Goal: Obtain resource: Download file/media

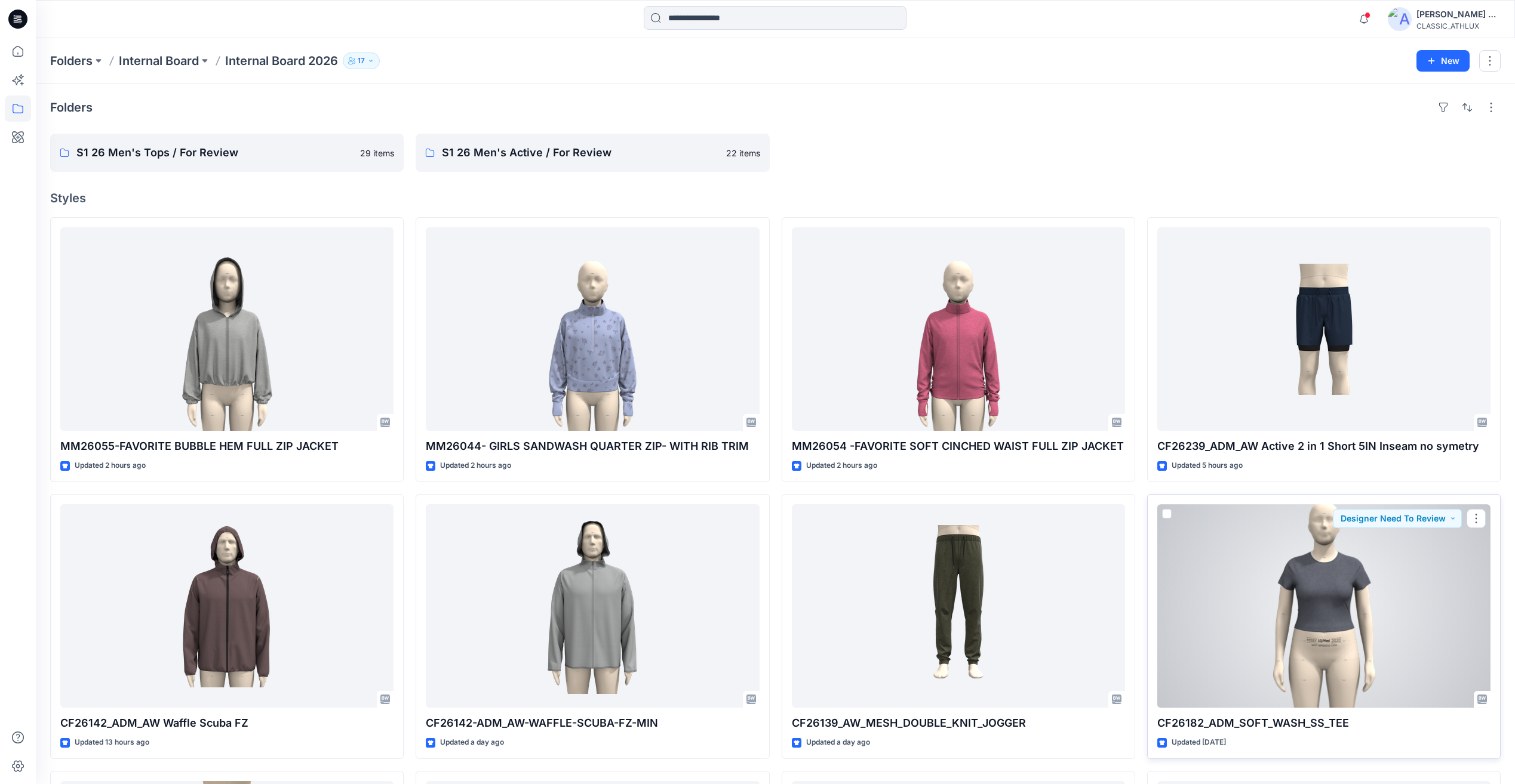
click at [1402, 637] on div at bounding box center [1324, 606] width 333 height 203
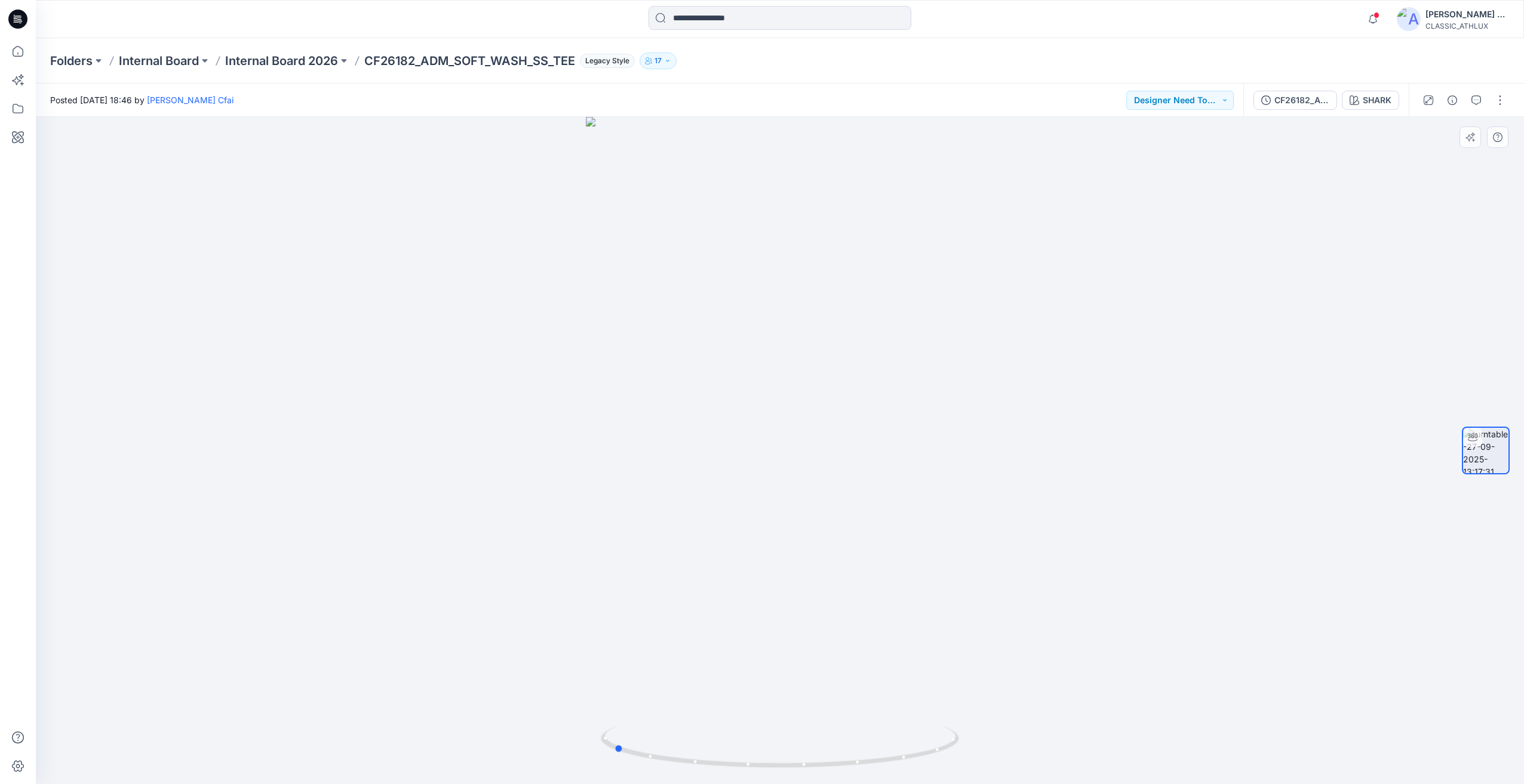
drag, startPoint x: 1130, startPoint y: 608, endPoint x: 964, endPoint y: 625, distance: 166.9
click at [964, 625] on div at bounding box center [780, 451] width 1488 height 667
click at [299, 49] on div "Folders Internal Board Internal Board 2026 CF26182_ADM_SOFT_WASH_SS_TEE Legacy …" at bounding box center [780, 61] width 1488 height 46
click at [289, 68] on p "Internal Board 2026" at bounding box center [282, 61] width 113 height 17
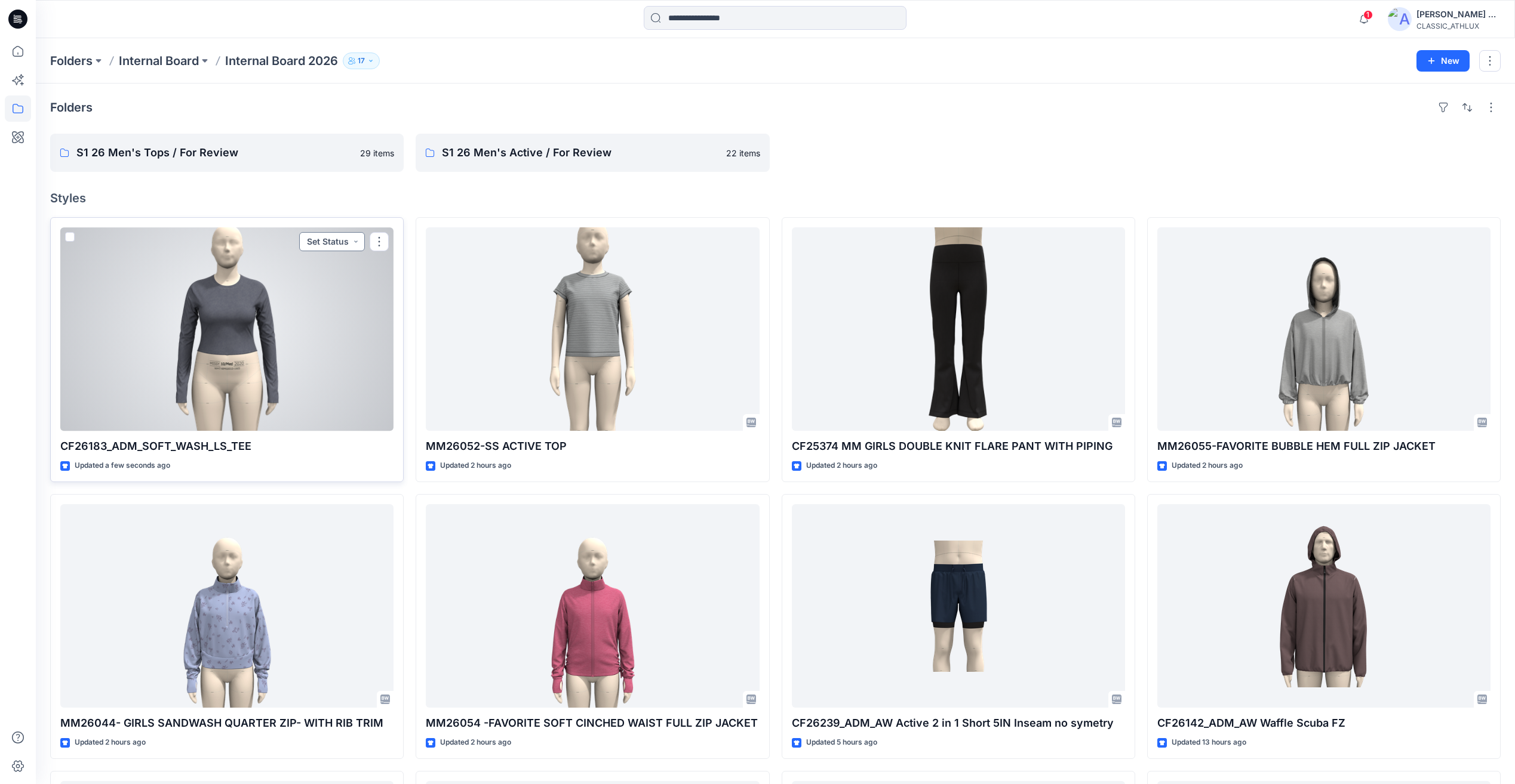
click at [331, 241] on button "Set Status" at bounding box center [332, 241] width 66 height 19
click at [299, 378] on p "Designer Need To Review" at bounding box center [315, 376] width 67 height 16
click at [309, 355] on div at bounding box center [227, 329] width 333 height 203
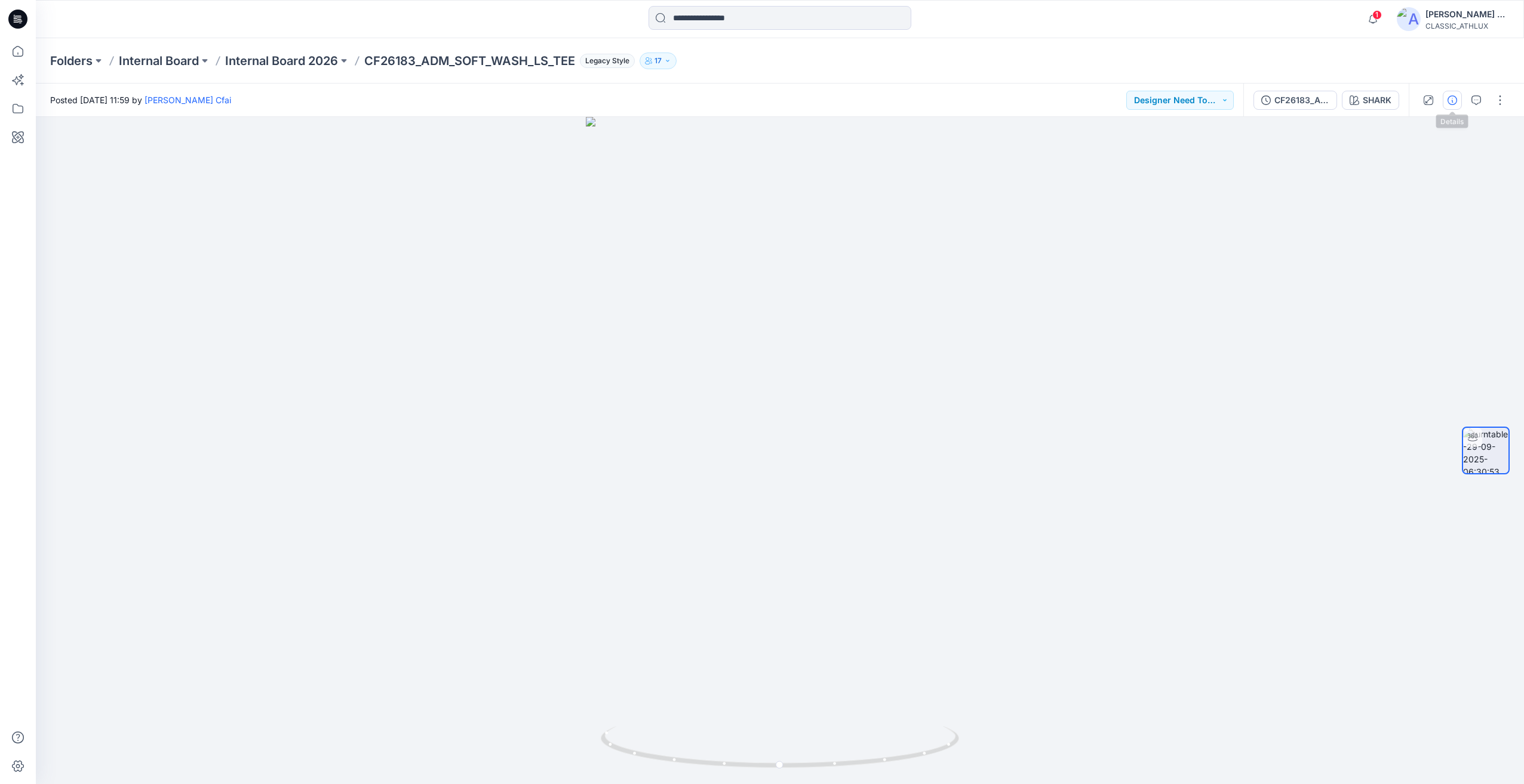
click at [1453, 108] on button "button" at bounding box center [1452, 100] width 19 height 19
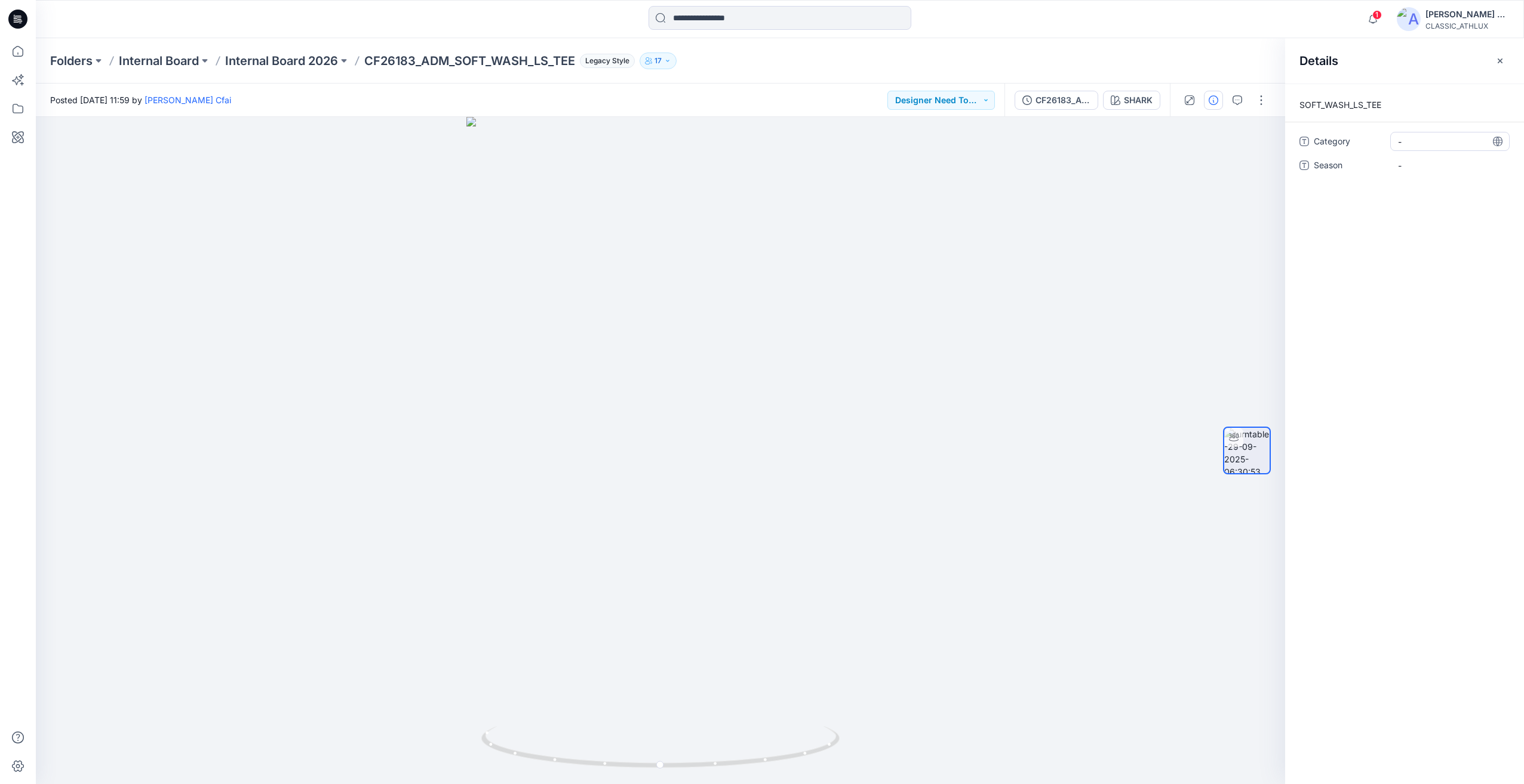
click at [1426, 135] on span "-" at bounding box center [1450, 141] width 104 height 12
click at [1426, 135] on textarea at bounding box center [1450, 141] width 120 height 19
type textarea "**********"
drag, startPoint x: 1430, startPoint y: 138, endPoint x: 1445, endPoint y: 129, distance: 17.5
click at [1445, 129] on div "**********" at bounding box center [1404, 434] width 239 height 701
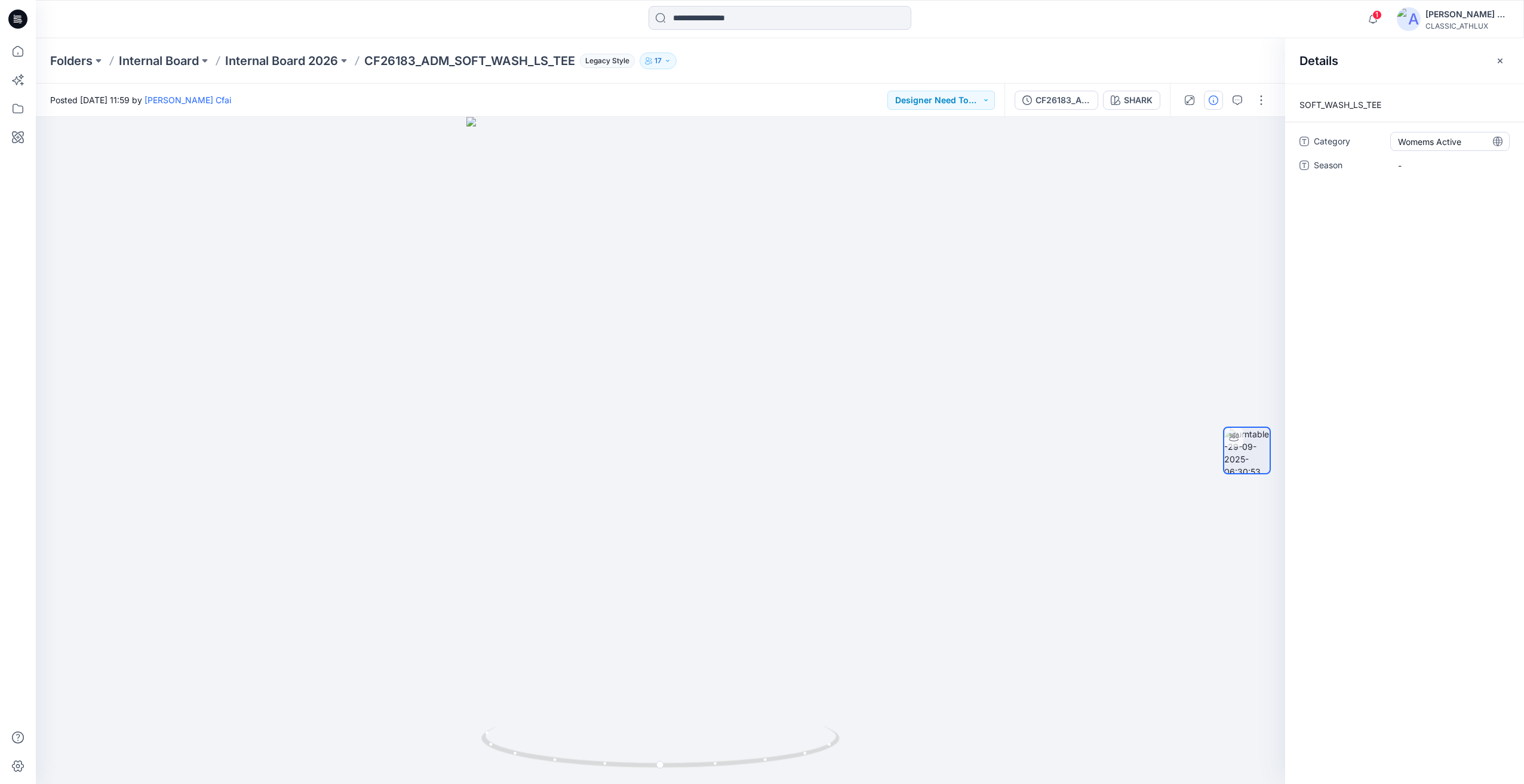
click at [1426, 143] on span "Womems Active" at bounding box center [1450, 141] width 104 height 12
type textarea "**********"
click at [1432, 165] on span "-" at bounding box center [1450, 165] width 104 height 12
click at [1435, 143] on span "Womens Active" at bounding box center [1450, 141] width 104 height 12
click at [1419, 164] on span "-" at bounding box center [1450, 165] width 104 height 12
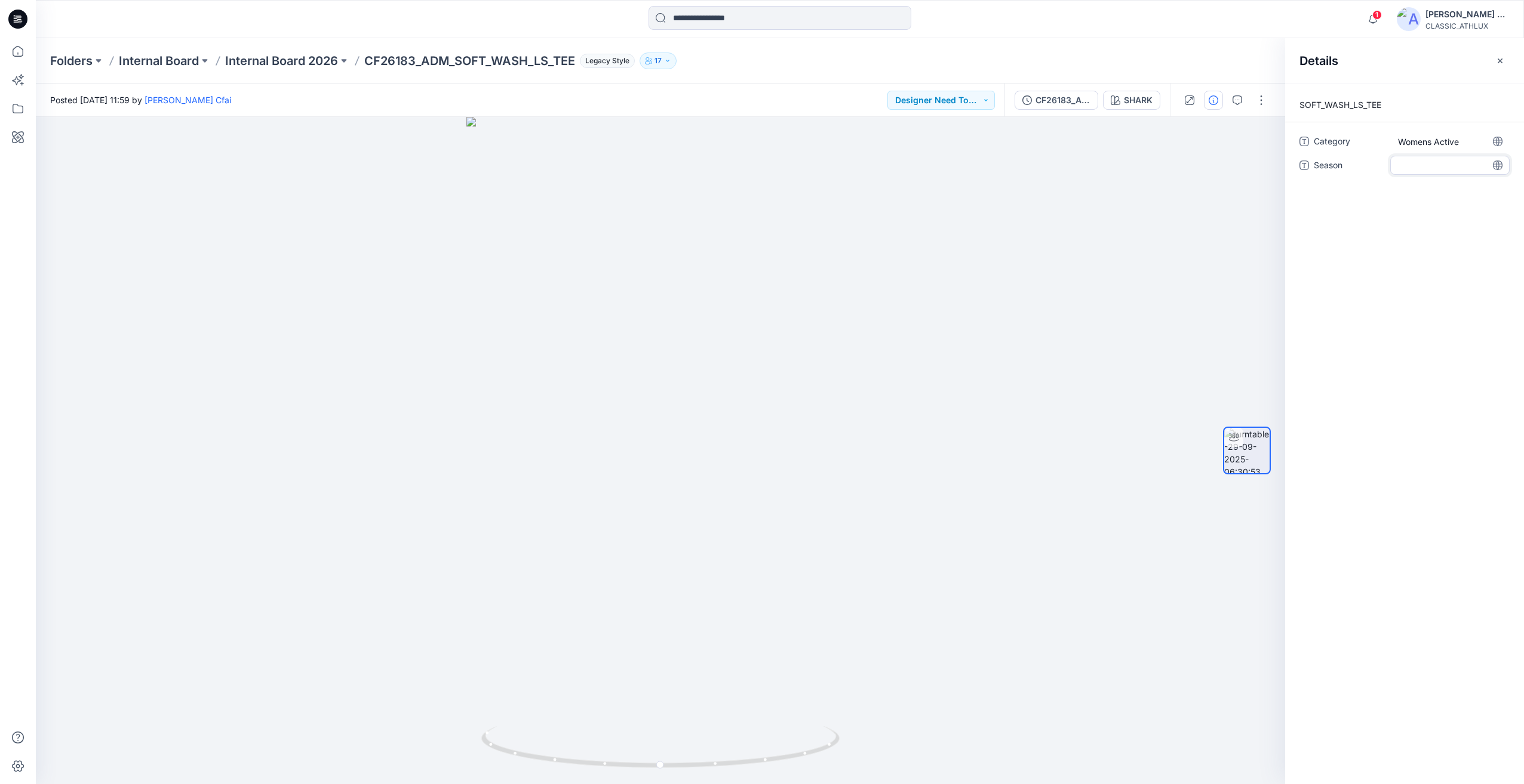
click at [1419, 164] on textarea at bounding box center [1450, 165] width 120 height 19
type textarea "*****"
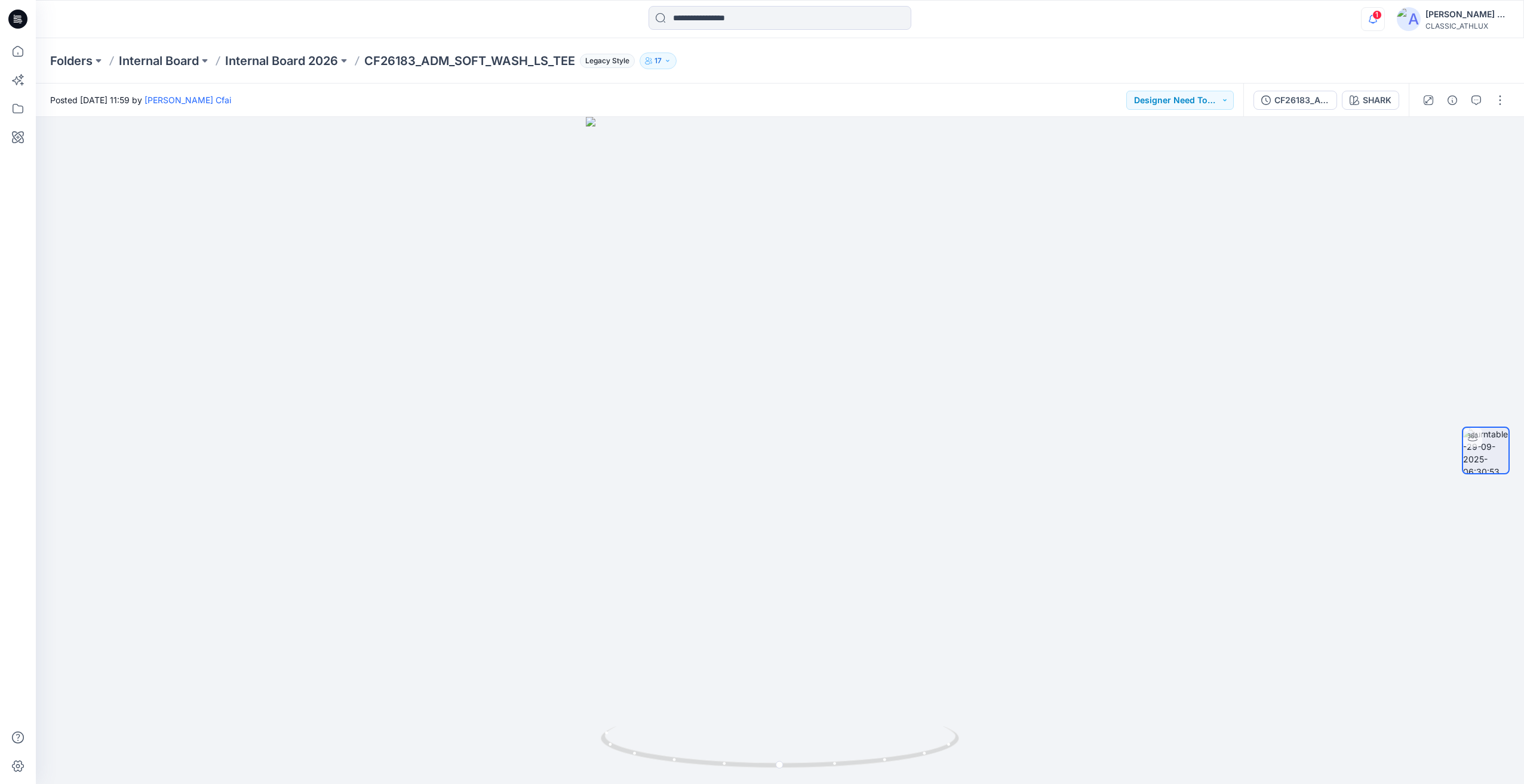
click at [1384, 21] on icon "button" at bounding box center [1372, 19] width 23 height 24
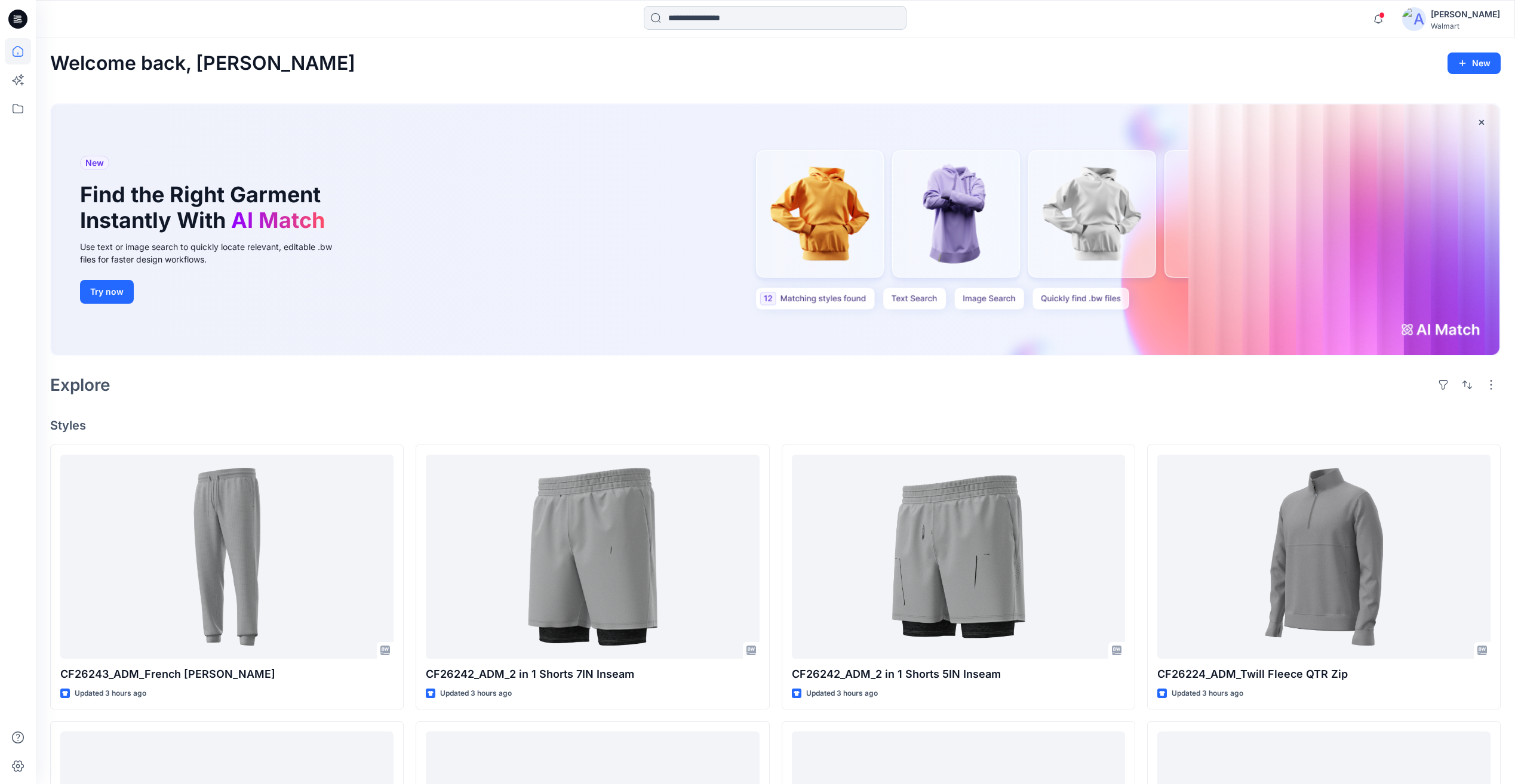
click at [712, 25] on input at bounding box center [775, 18] width 263 height 24
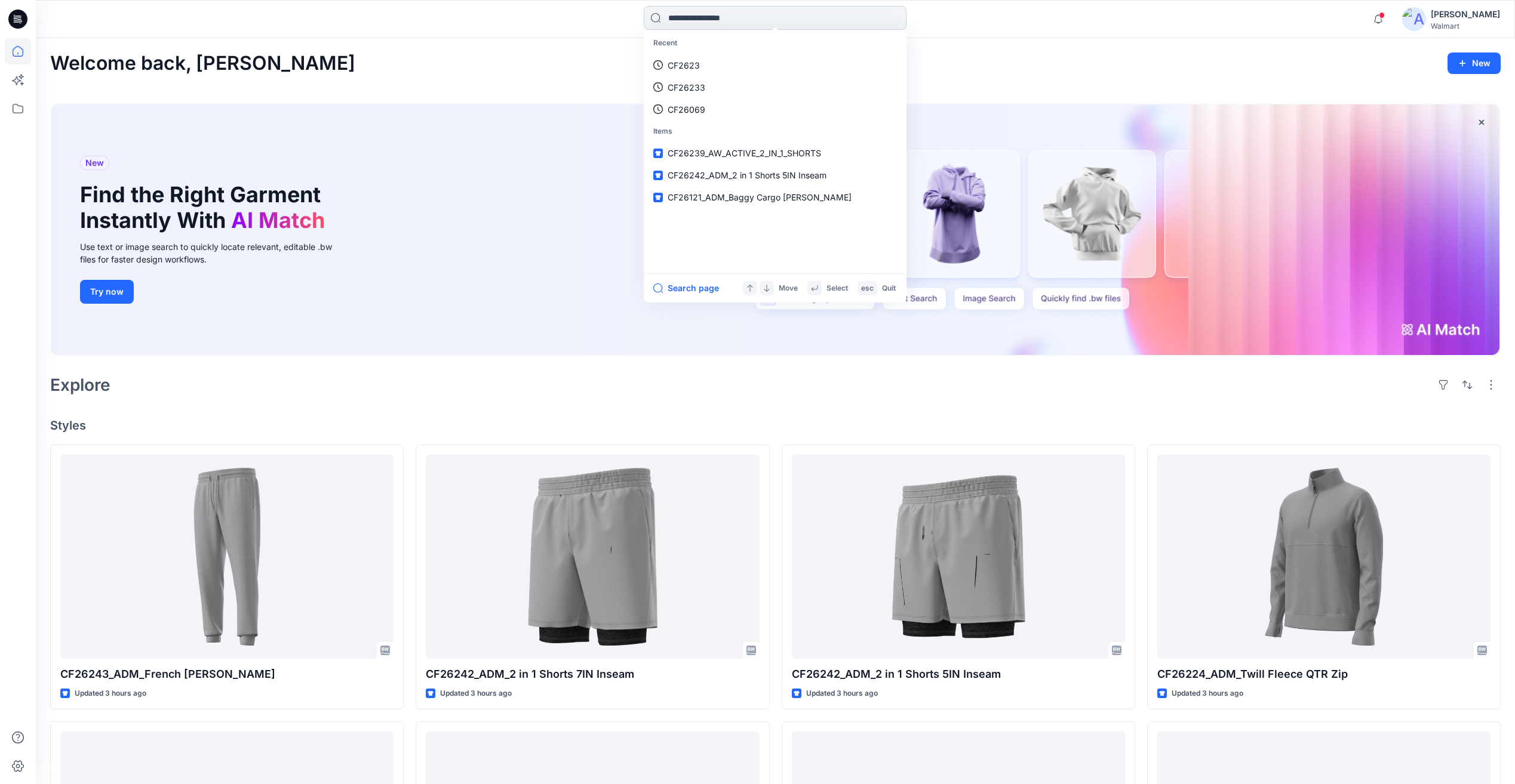
paste input "*******"
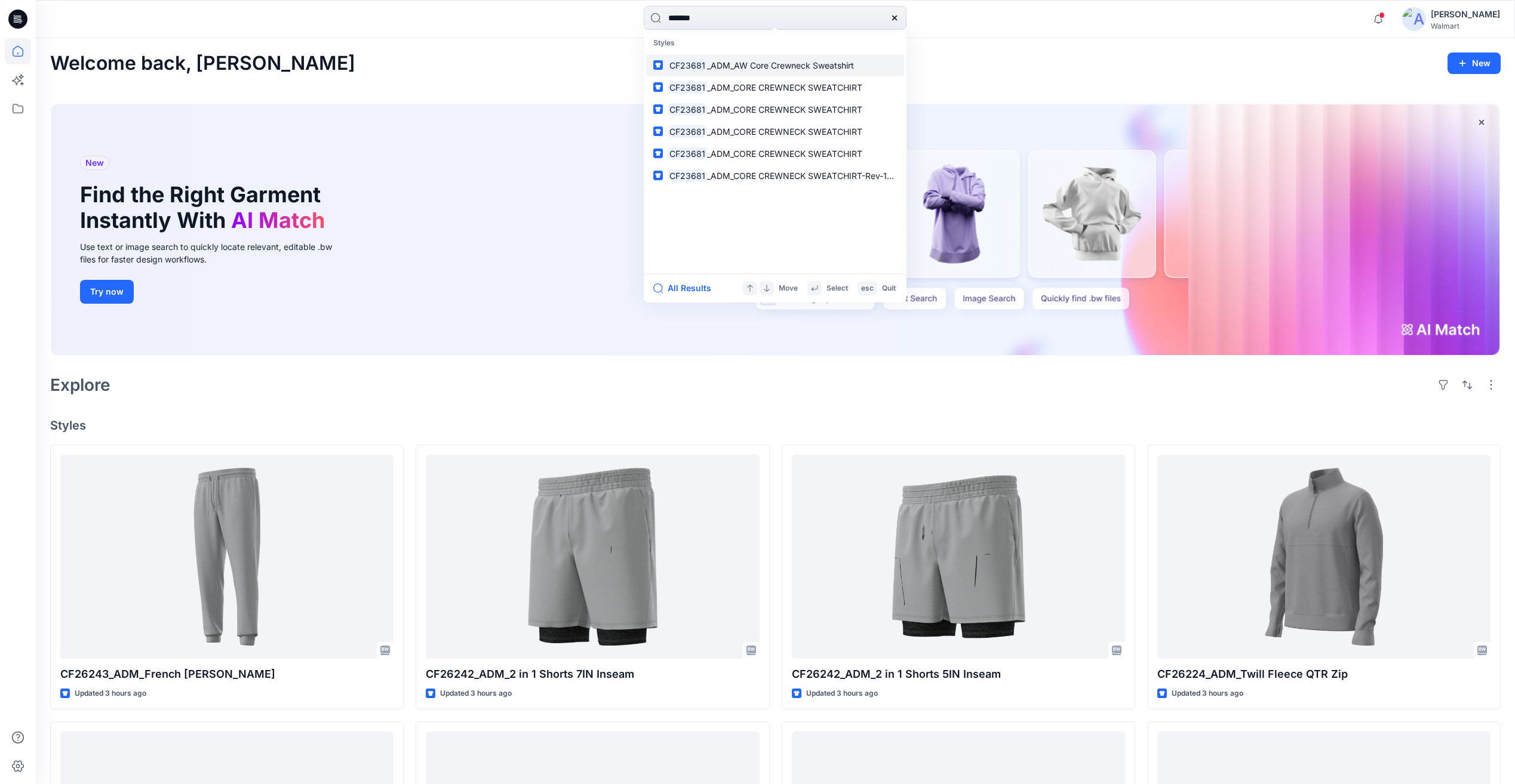
type input "*******"
click at [728, 71] on p "CF23681 _ADM_AW Core Crewneck Sweatshirt" at bounding box center [760, 65] width 186 height 12
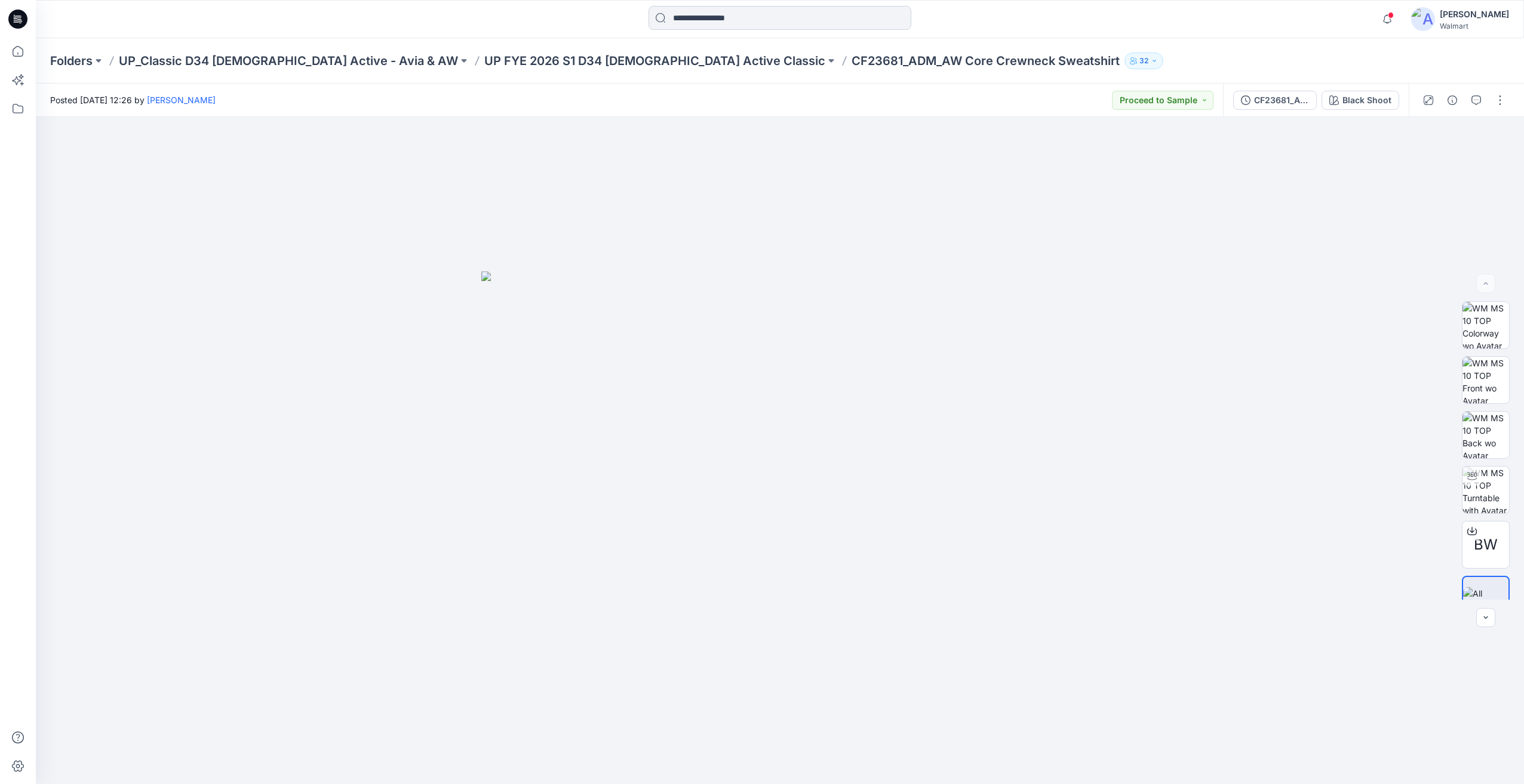
click at [712, 18] on input at bounding box center [780, 18] width 263 height 24
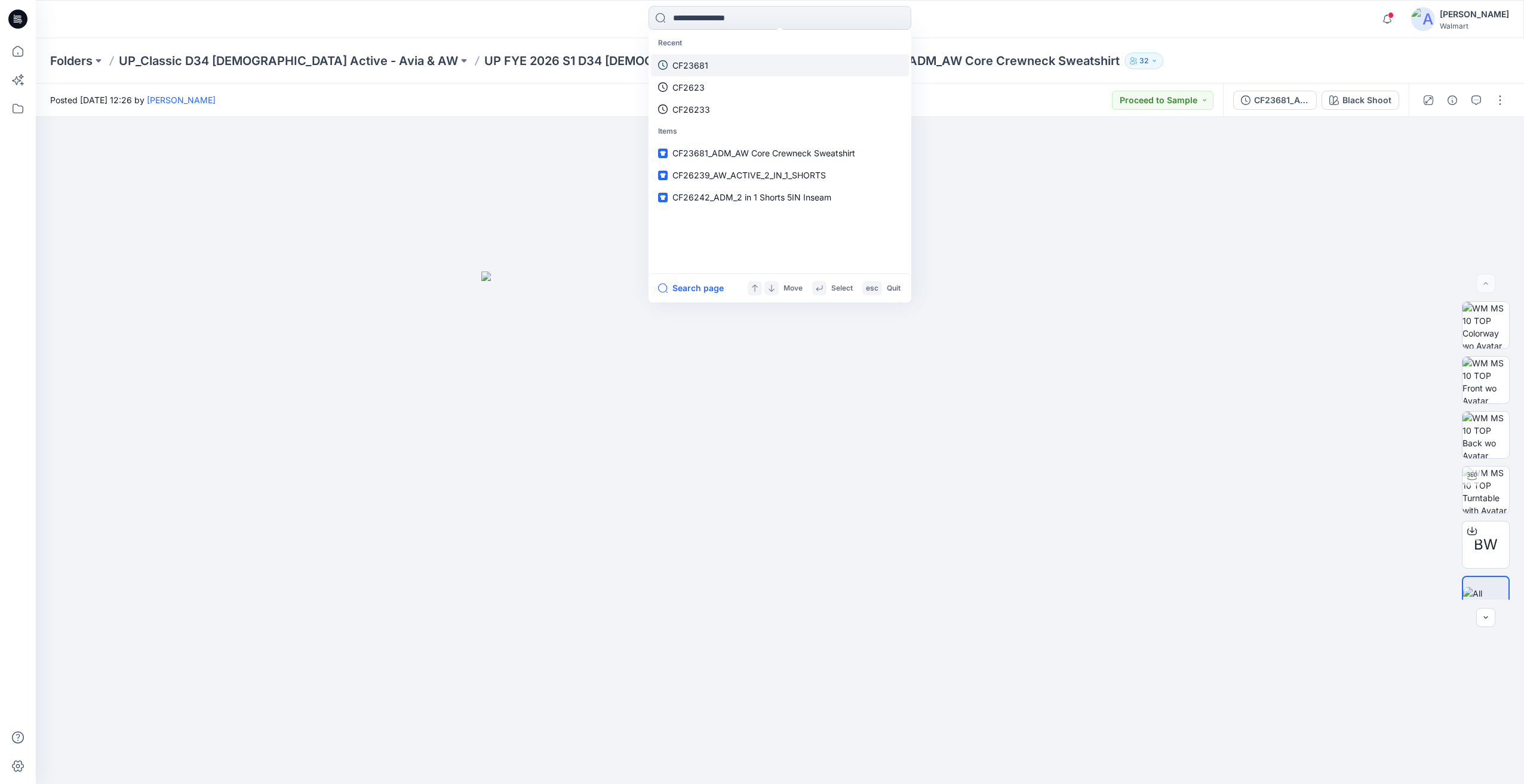
click at [702, 62] on p "CF23681" at bounding box center [690, 65] width 36 height 12
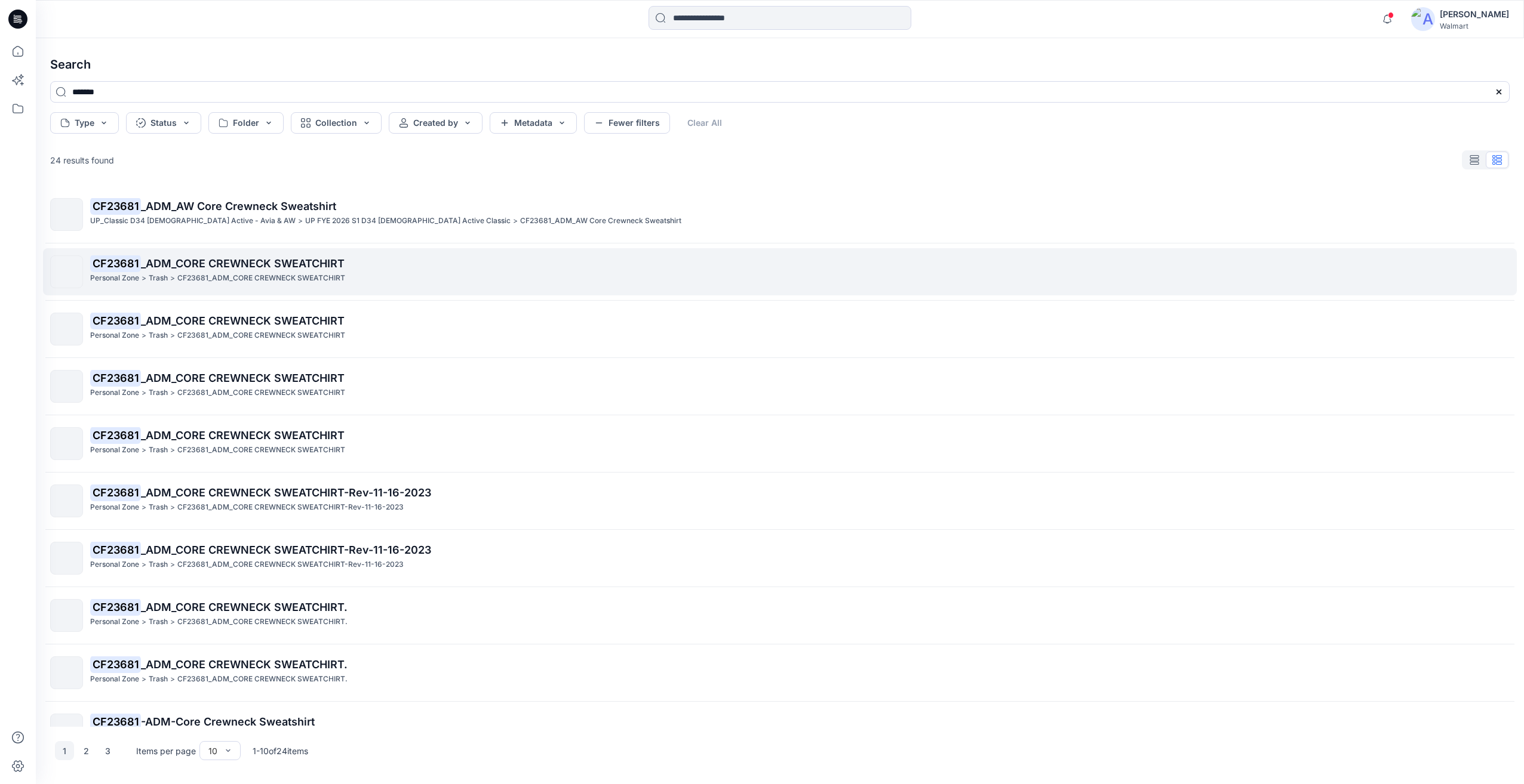
click at [286, 285] on div "CF23681 _ADM_CORE CREWNECK SWEATCHIRT Personal Zone > Trash > CF23681_ADM_CORE …" at bounding box center [799, 272] width 1419 height 33
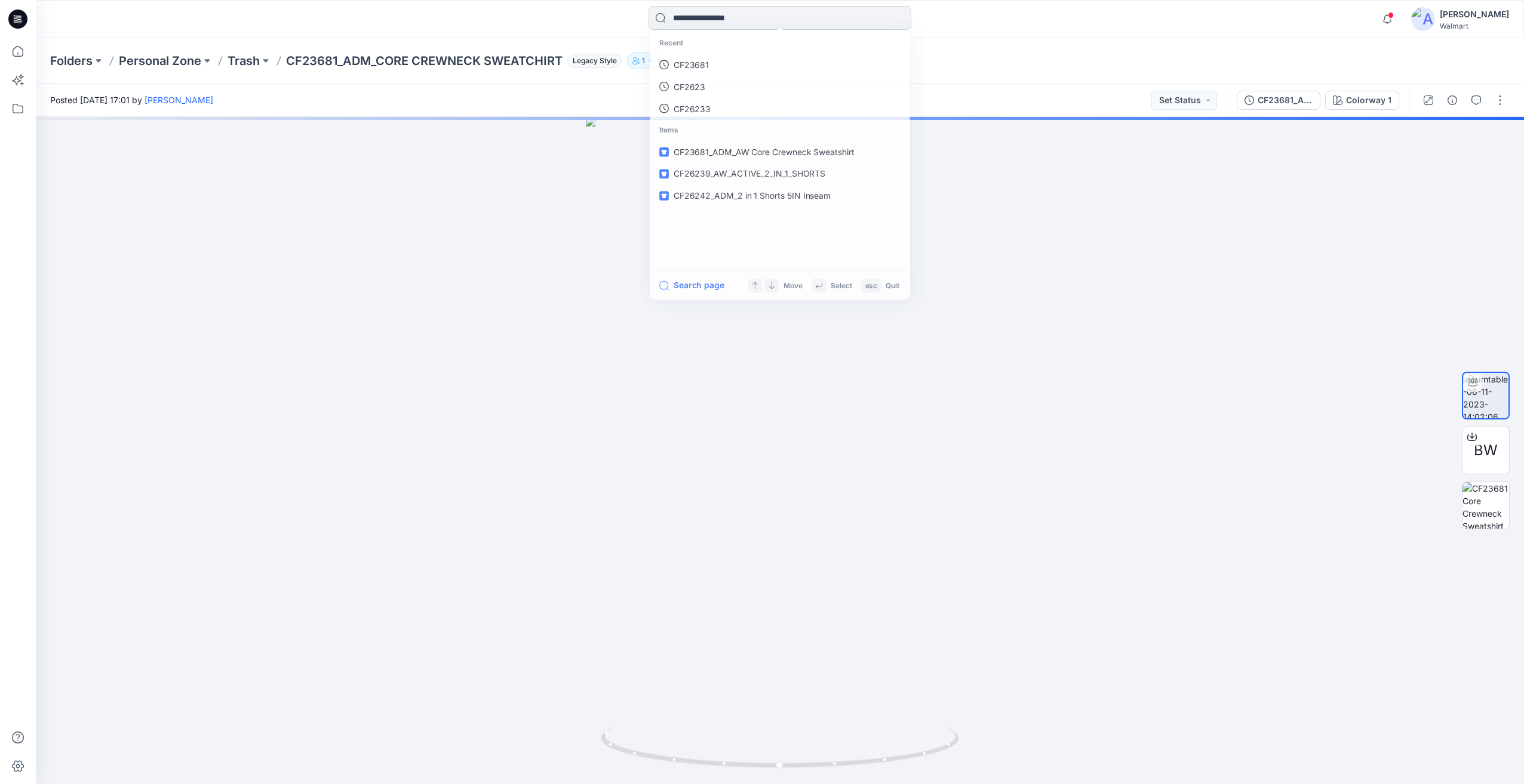
click at [762, 23] on input at bounding box center [780, 18] width 263 height 24
click at [719, 62] on link "CF23681" at bounding box center [780, 66] width 258 height 22
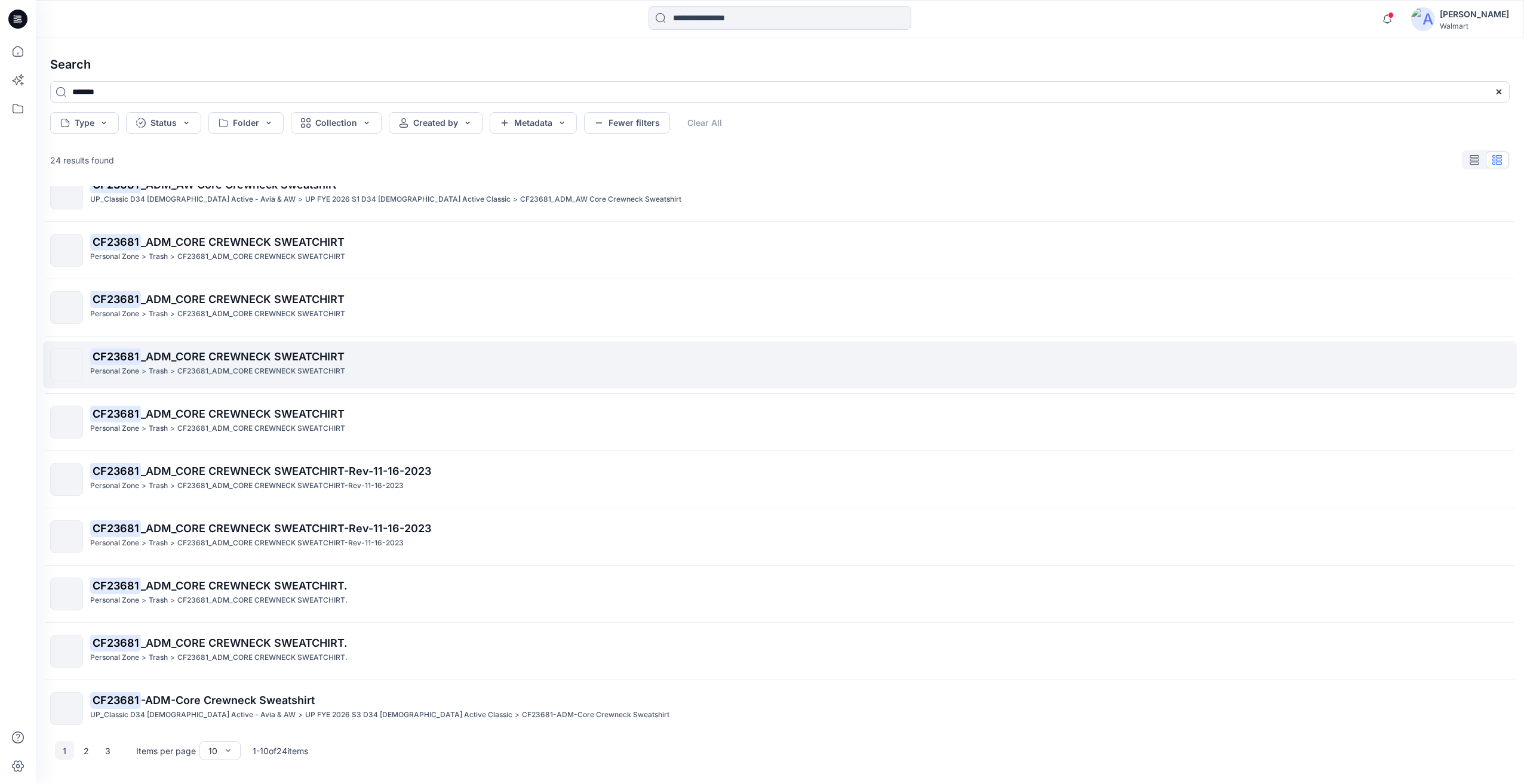
scroll to position [33, 0]
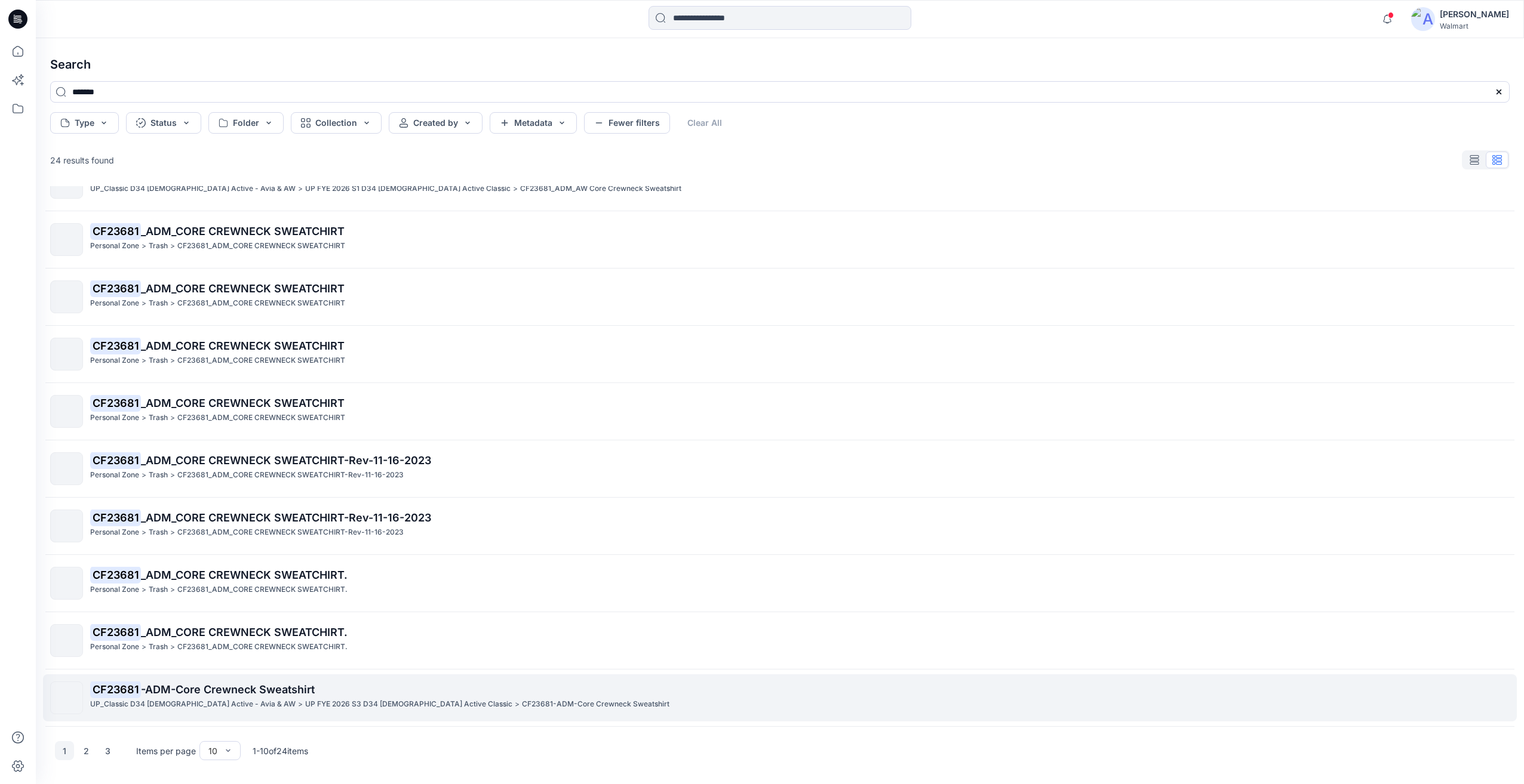
click at [256, 711] on div "CF23681 -ADM-Core Crewneck Sweatshirt UP_Classic D34 Ladies Active - Avia & AW …" at bounding box center [799, 698] width 1419 height 33
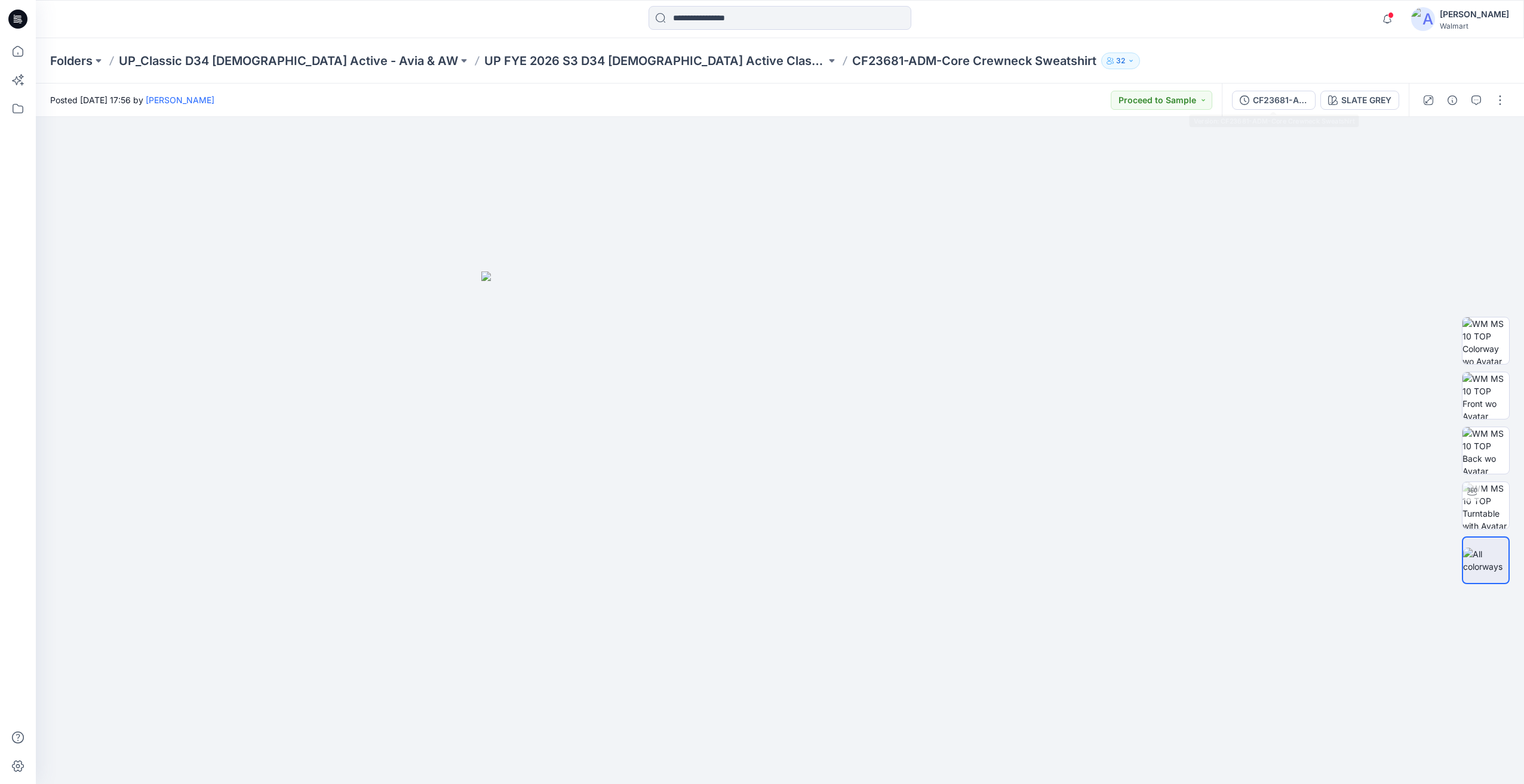
click at [1272, 88] on div "CF23681-ADM-Core Crewneck Sweatshirt SLATE GREY" at bounding box center [1315, 100] width 187 height 33
click at [1276, 97] on div "CF23681-ADM-Core Crewneck Sweatshirt" at bounding box center [1280, 100] width 55 height 13
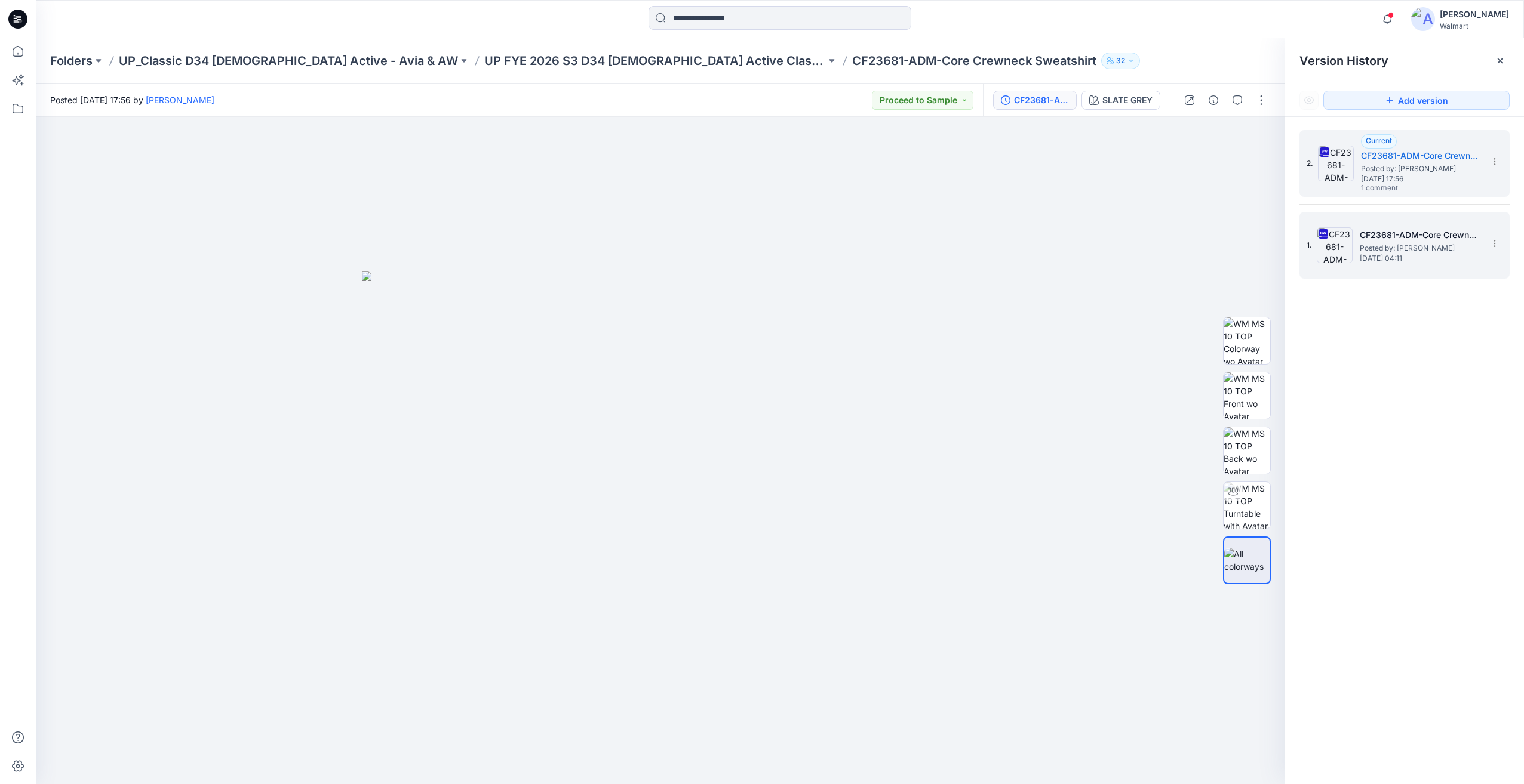
click at [1391, 260] on span "Friday, October 04, 2024 04:11" at bounding box center [1420, 258] width 120 height 8
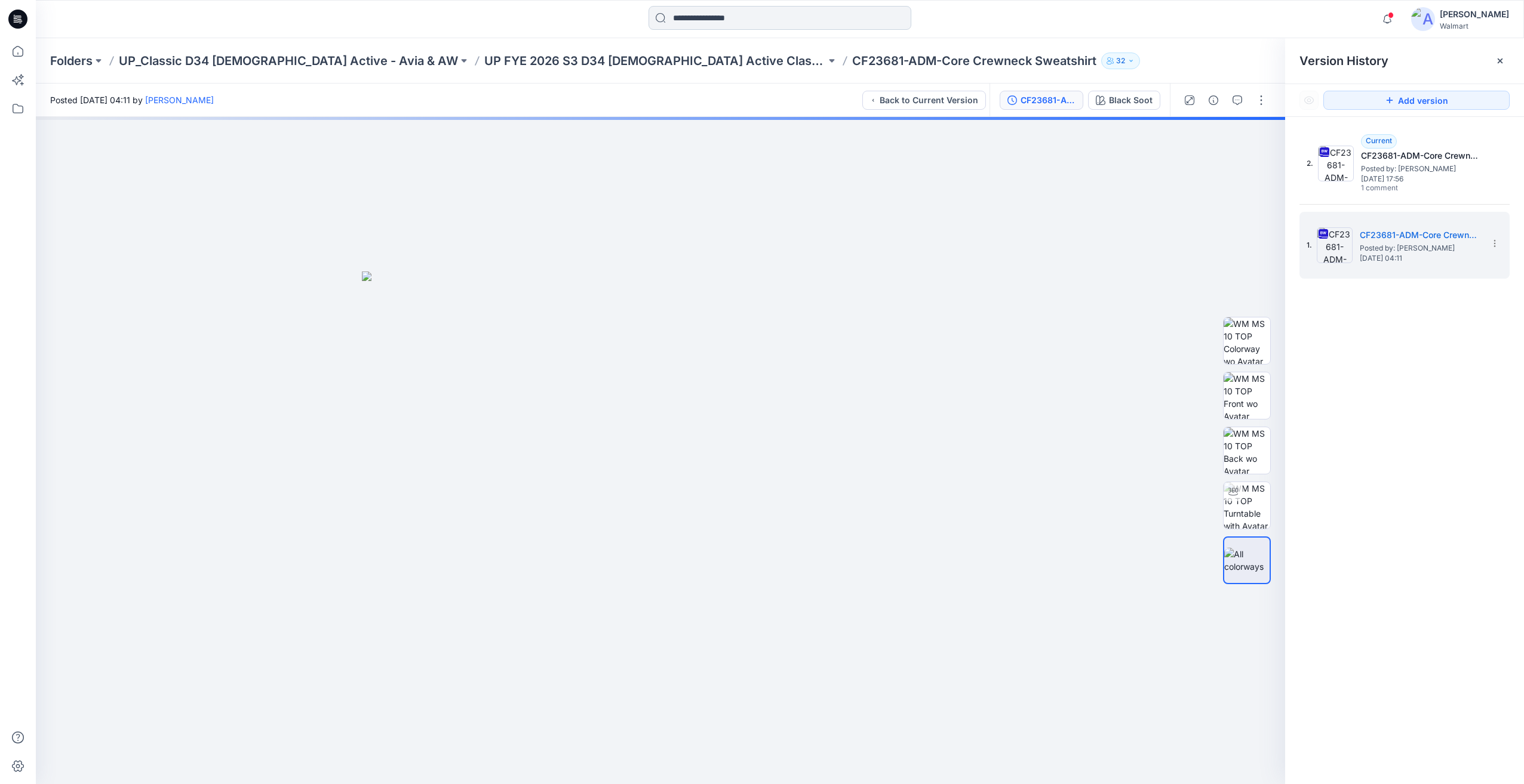
click at [808, 27] on input at bounding box center [780, 18] width 263 height 24
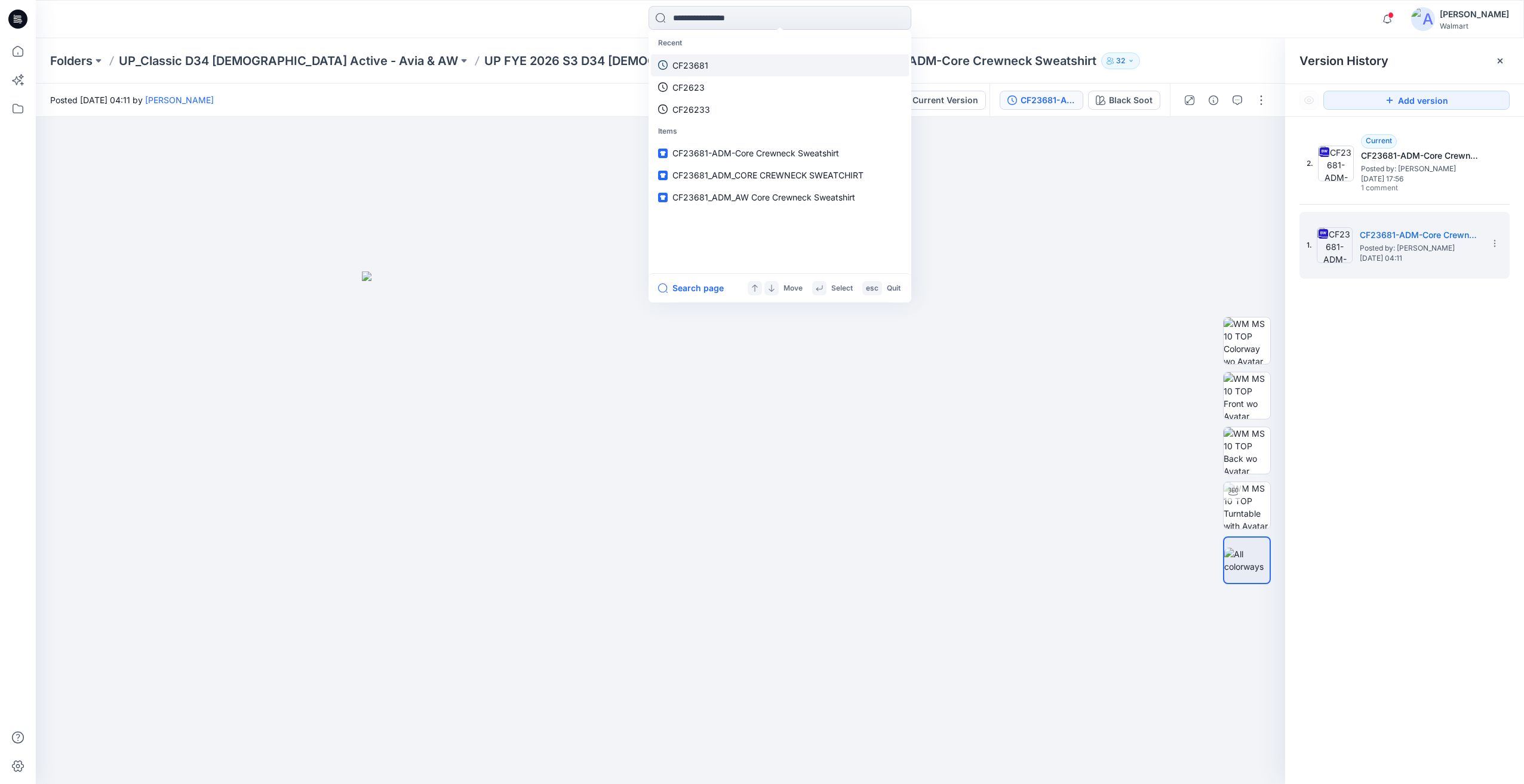
click at [722, 65] on link "CF23681" at bounding box center [780, 66] width 258 height 22
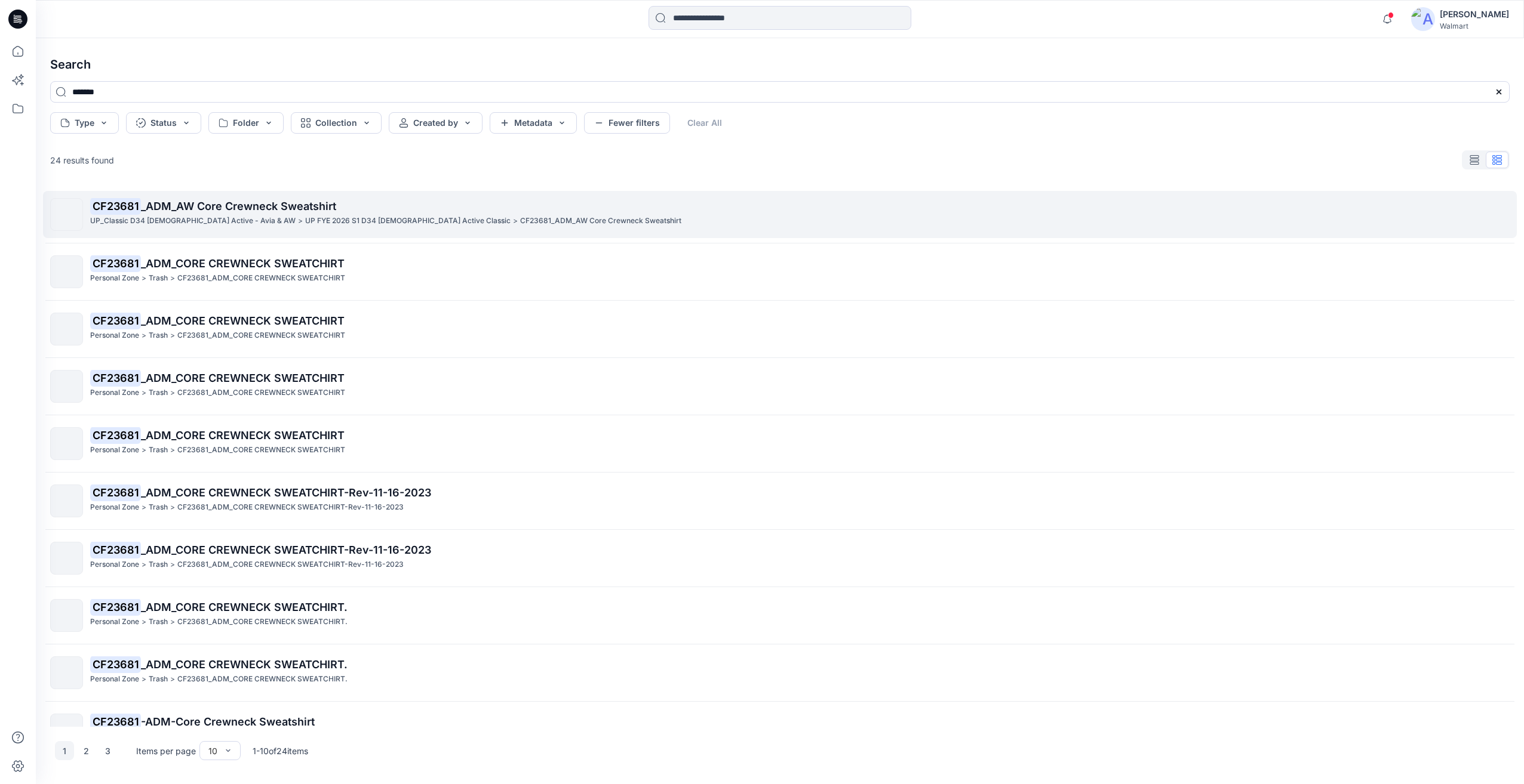
click at [387, 229] on div "CF23681 _ADM_AW Core Crewneck Sweatshirt UP_Classic D34 Ladies Active - Avia & …" at bounding box center [799, 215] width 1419 height 33
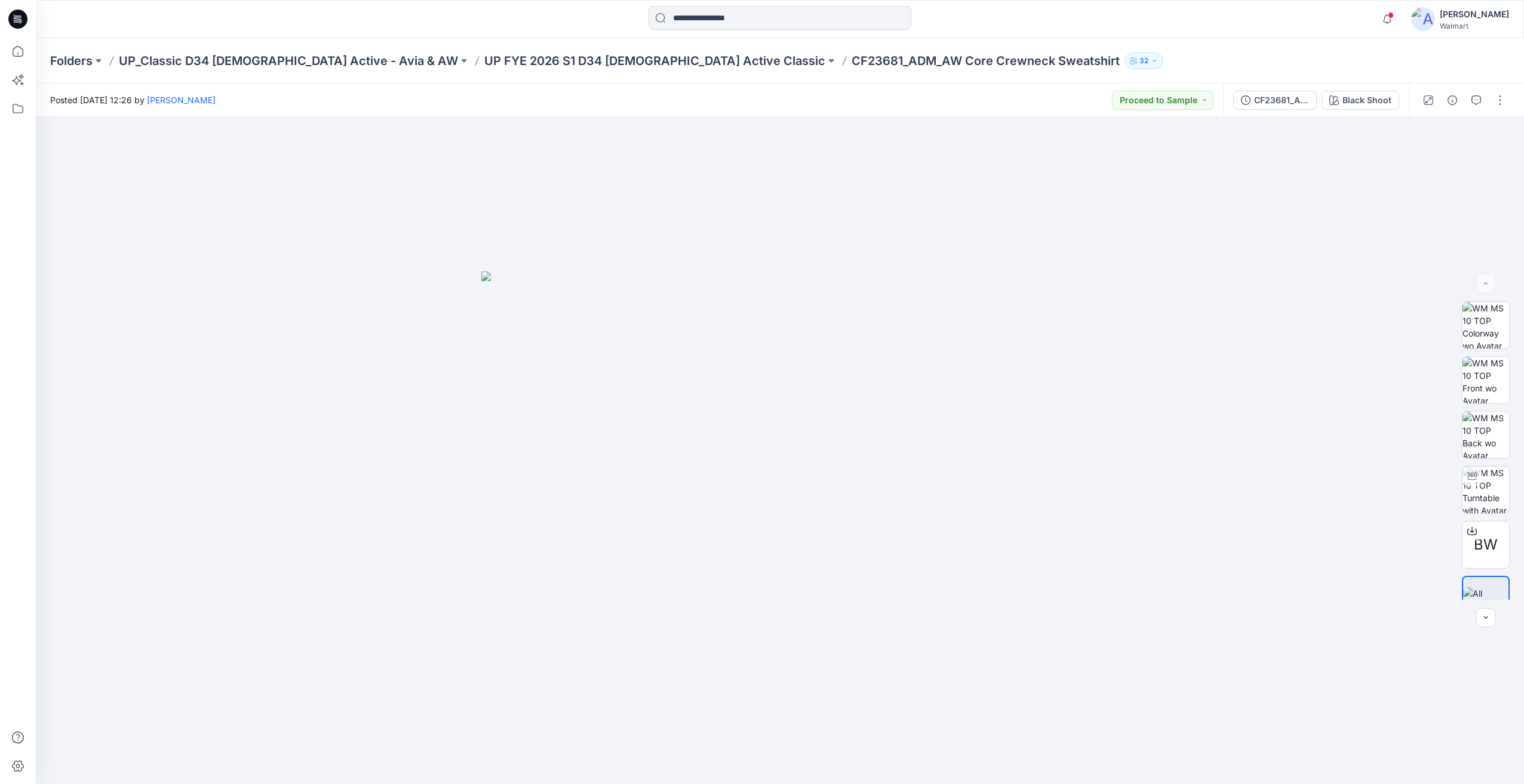
click at [746, 33] on div "Notifications Chantal Blommerde shared CF26239_AW_ACTIVE_2_IN_1_SHORTS in UP_FY…" at bounding box center [780, 19] width 1488 height 38
click at [745, 18] on input at bounding box center [780, 18] width 263 height 24
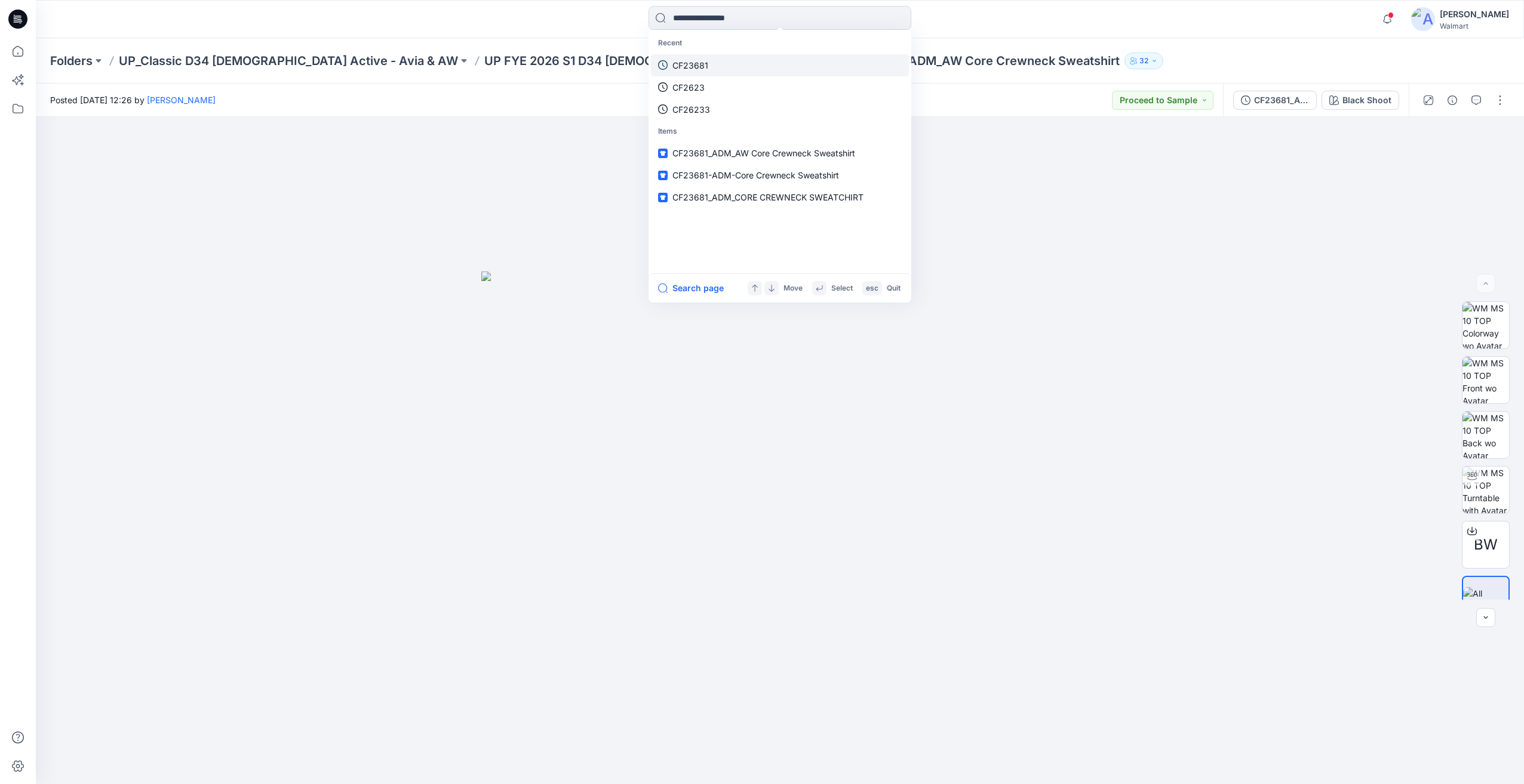
click at [709, 58] on link "CF23681" at bounding box center [780, 66] width 258 height 22
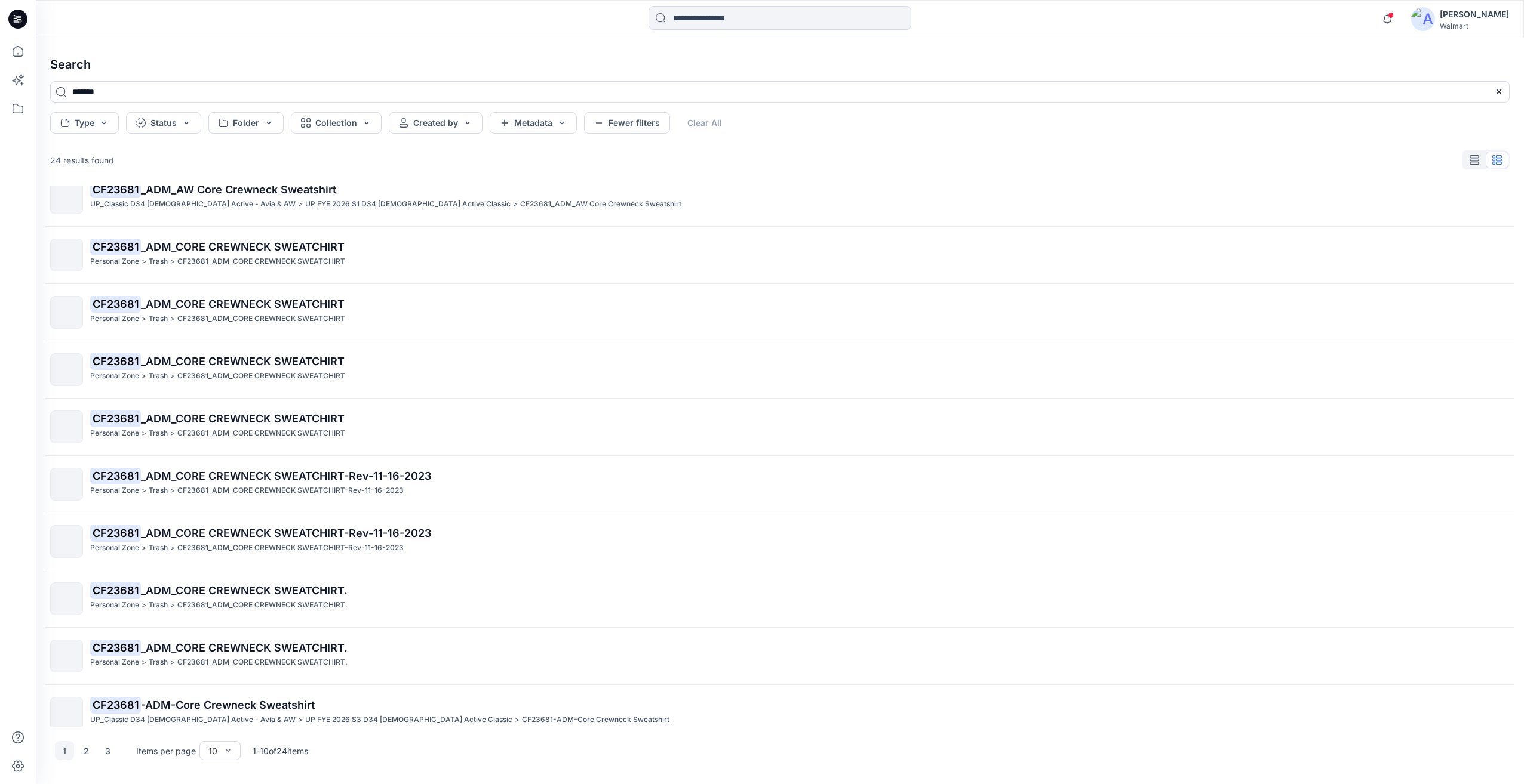
scroll to position [33, 0]
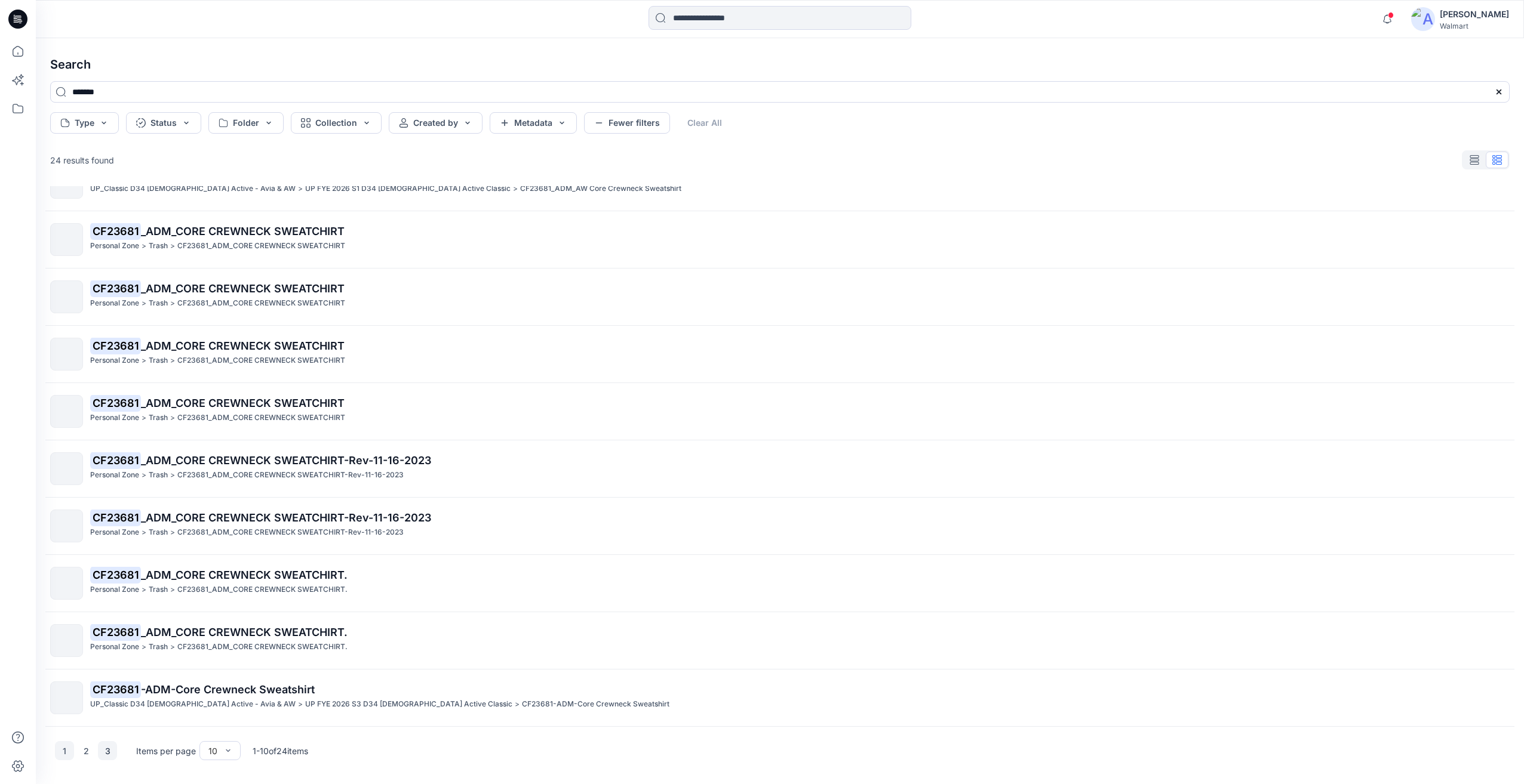
click at [101, 755] on button "3" at bounding box center [107, 750] width 19 height 19
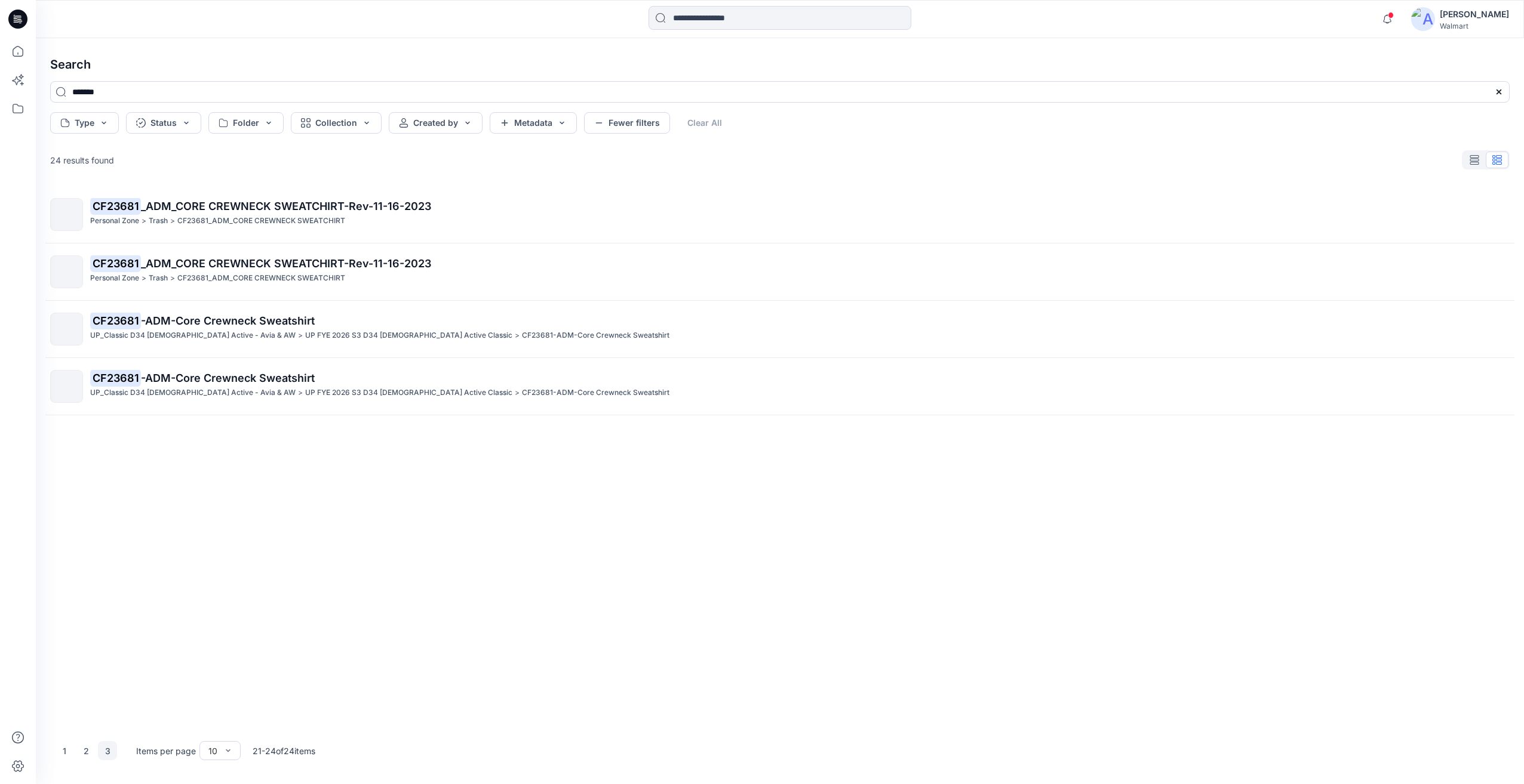
scroll to position [0, 0]
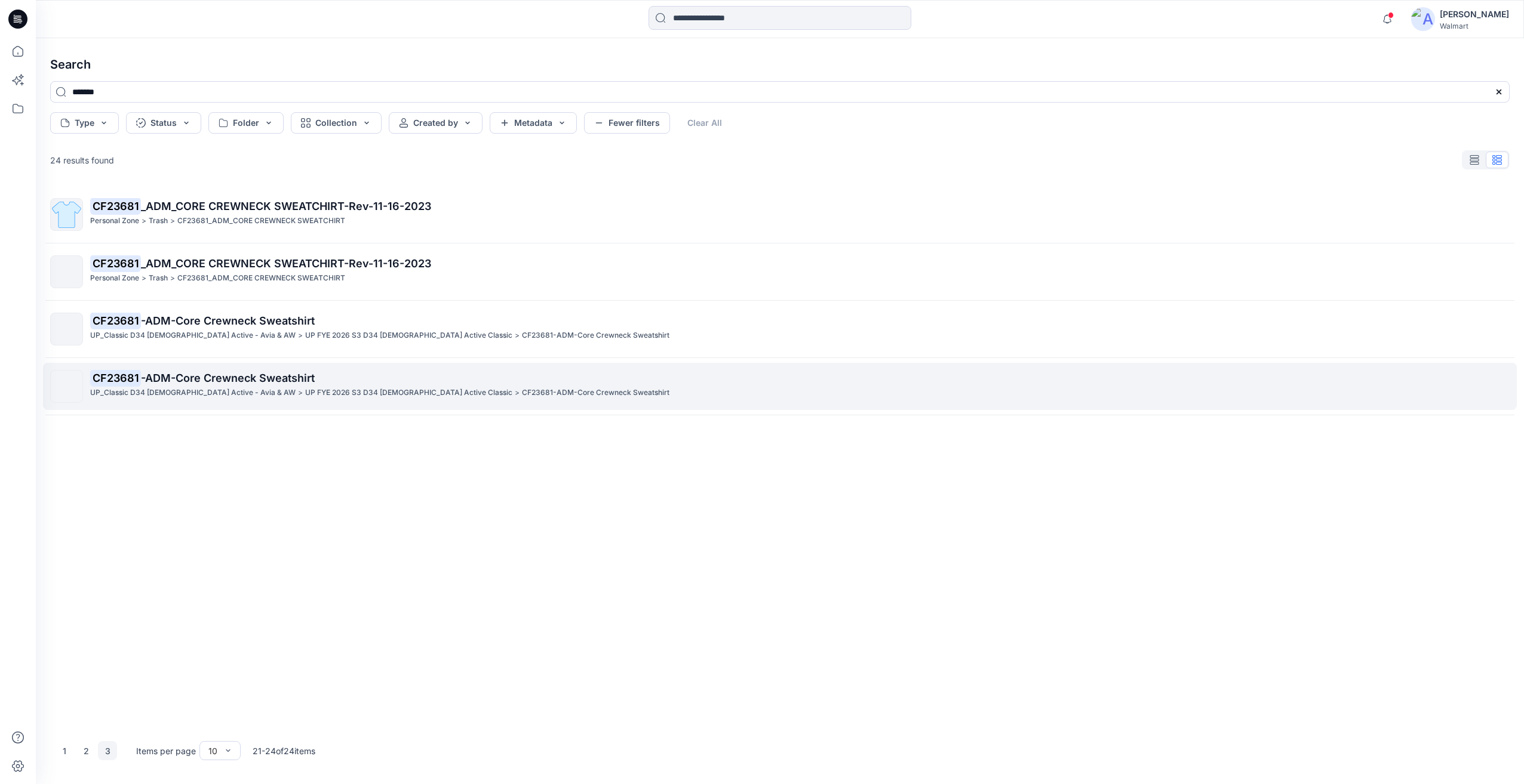
click at [305, 387] on p "UP FYE 2026 S3 D34 Ladies Active Classic" at bounding box center [408, 393] width 207 height 12
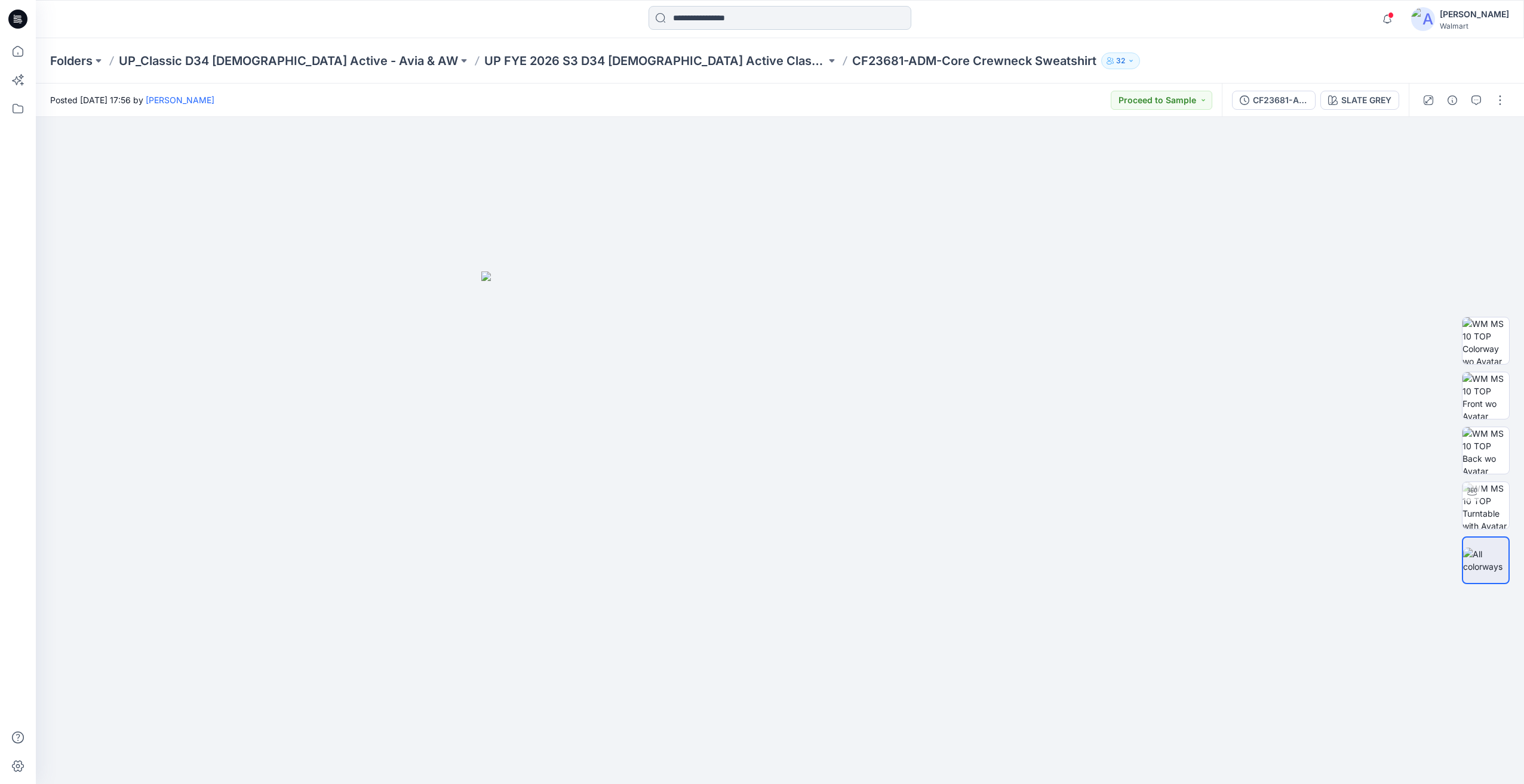
click at [686, 18] on input at bounding box center [780, 18] width 263 height 24
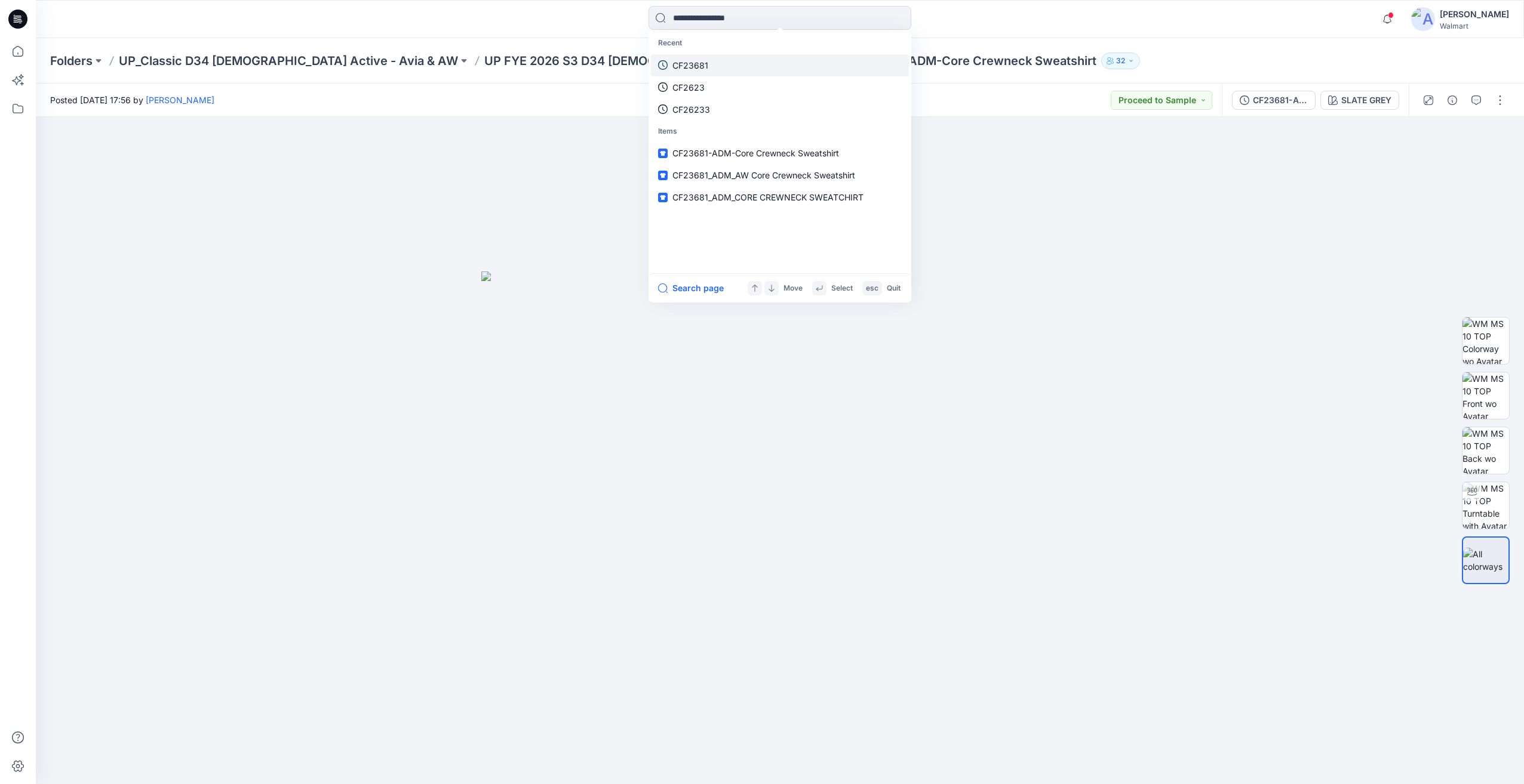
click at [695, 61] on p "CF23681" at bounding box center [690, 65] width 36 height 12
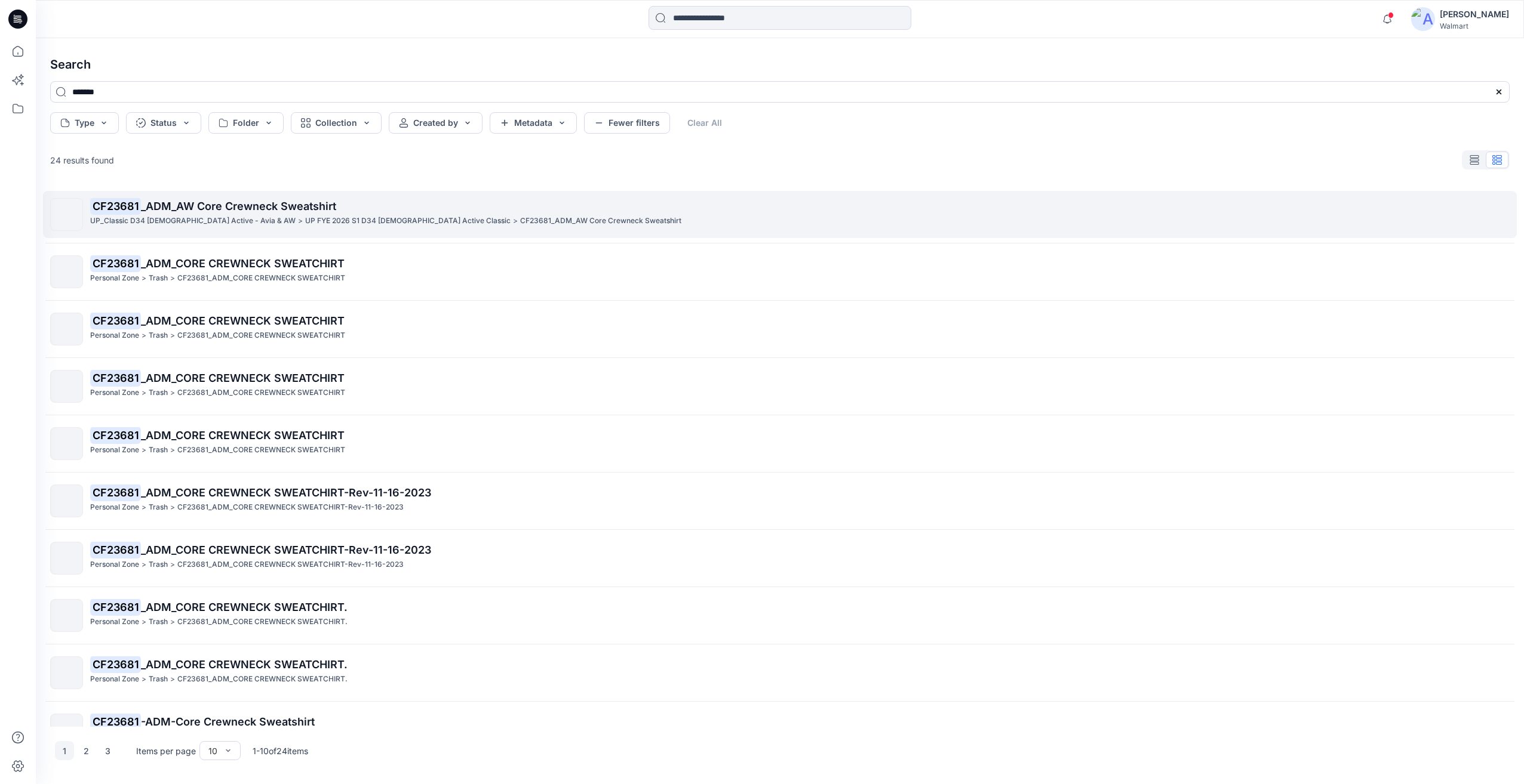
click at [305, 225] on p "UP FYE 2026 S1 D34 Ladies Active Classic" at bounding box center [408, 221] width 206 height 12
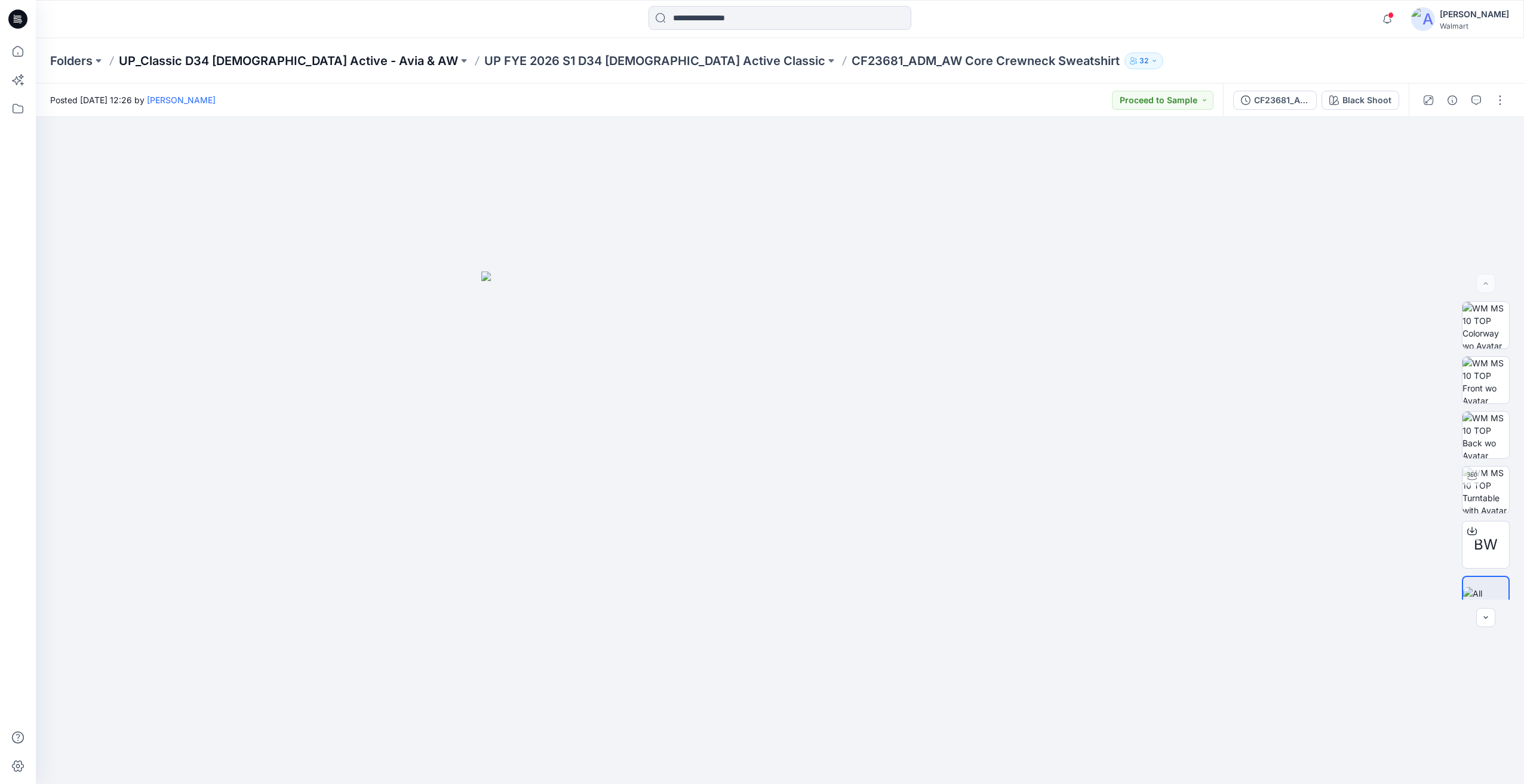
click at [301, 61] on p "UP_Classic D34 Ladies Active - Avia & AW" at bounding box center [288, 61] width 339 height 17
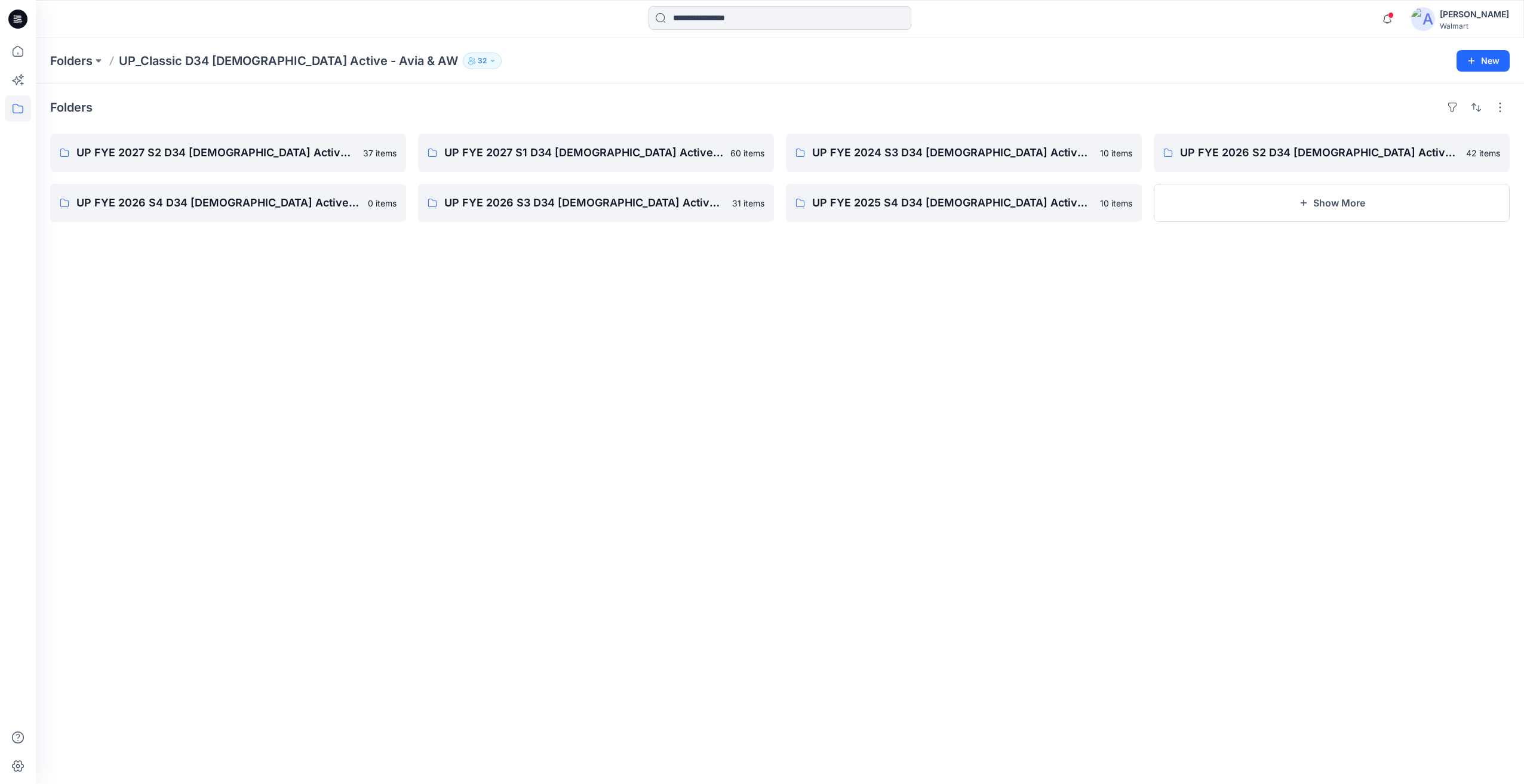
click at [688, 16] on input at bounding box center [780, 18] width 263 height 24
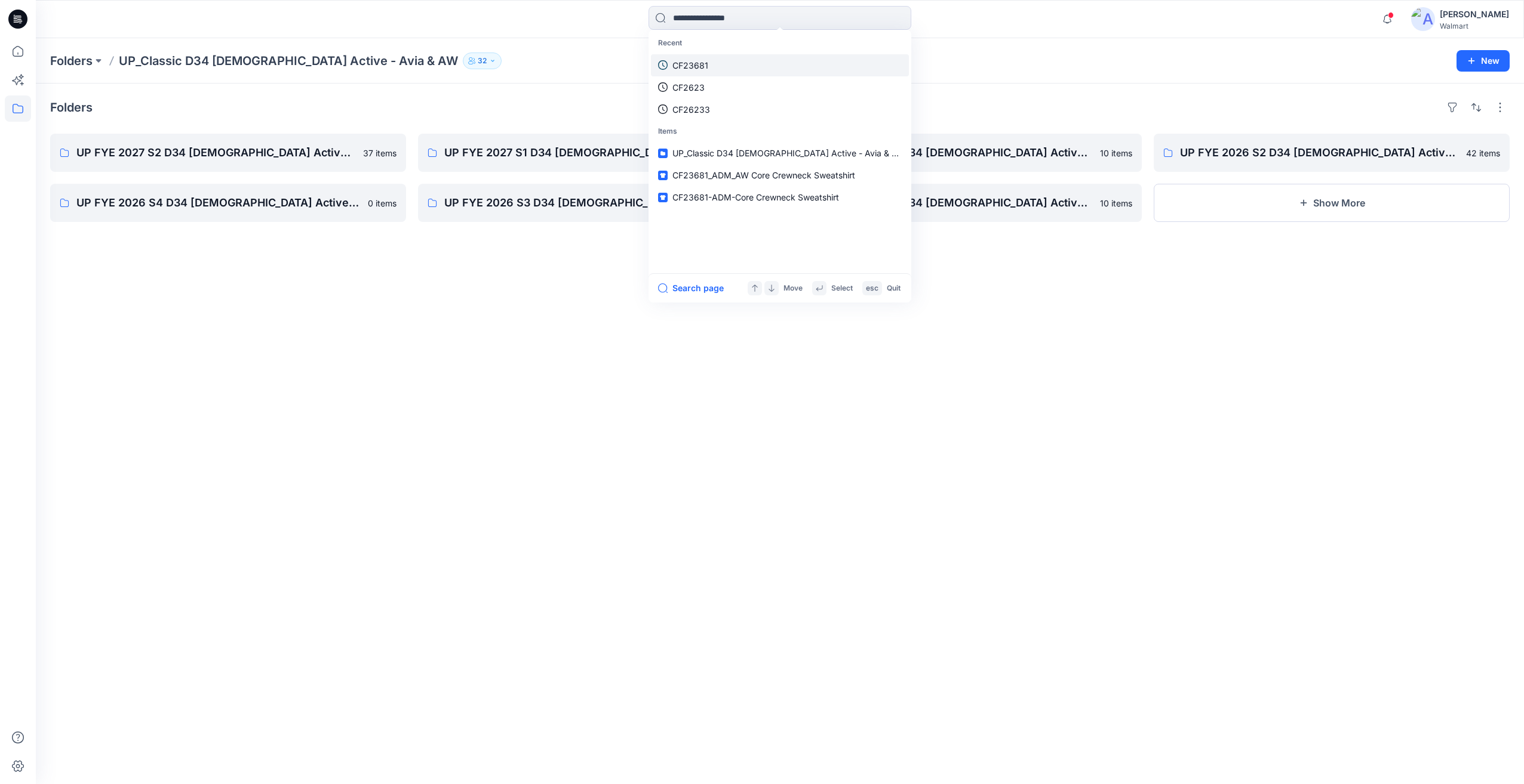
click at [682, 66] on p "CF23681" at bounding box center [690, 65] width 36 height 12
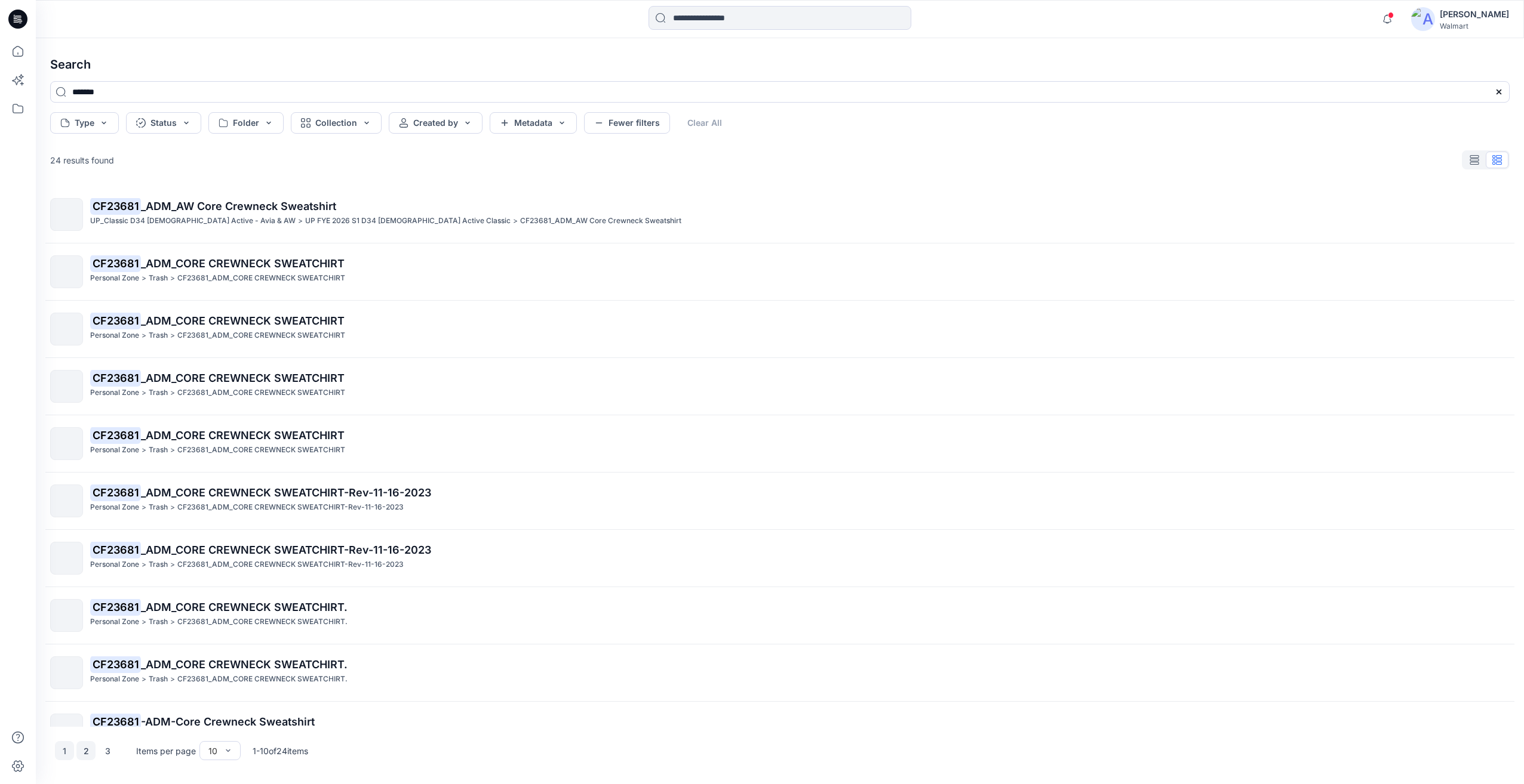
click at [84, 756] on button "2" at bounding box center [86, 750] width 19 height 19
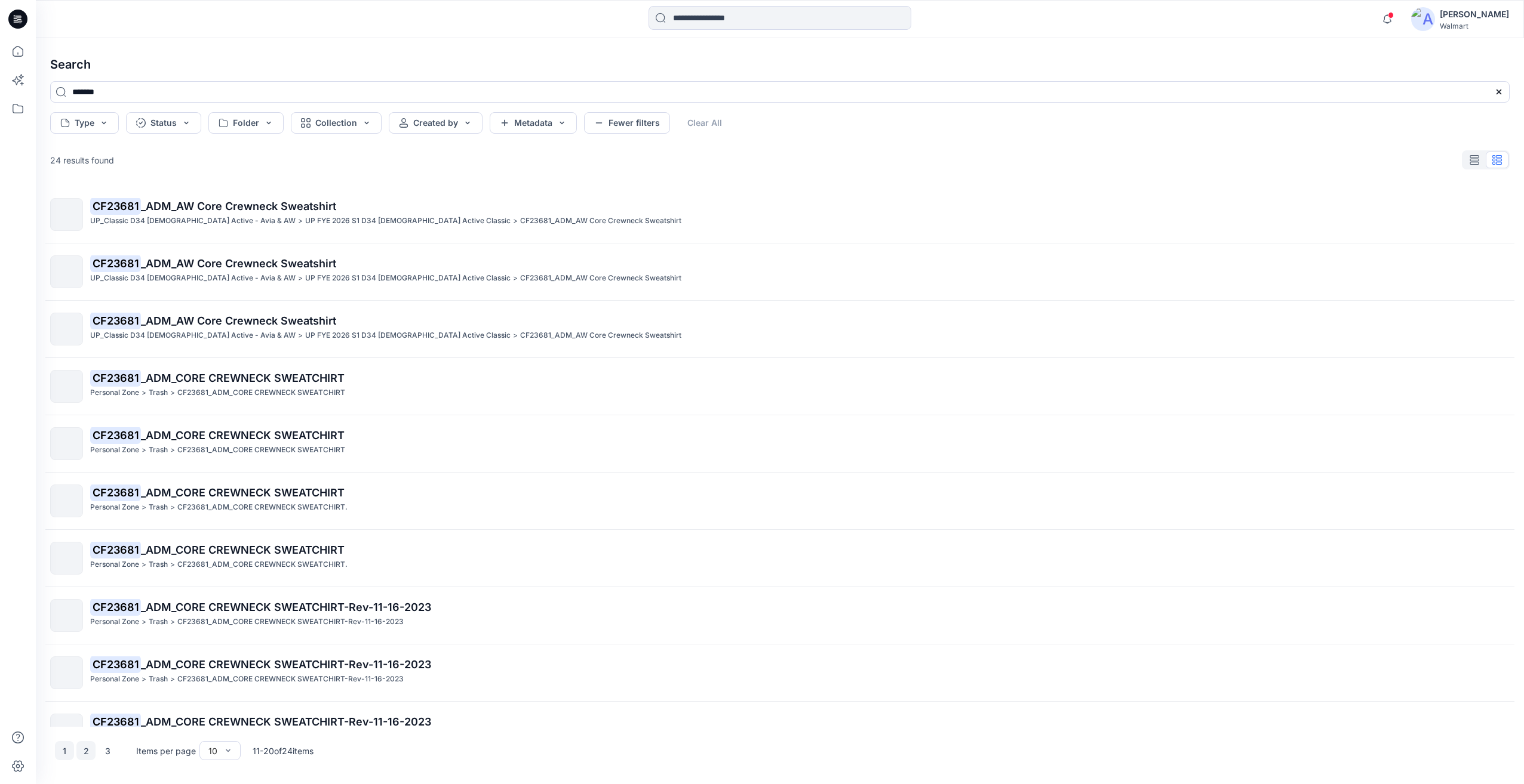
click at [69, 756] on button "1" at bounding box center [64, 750] width 19 height 19
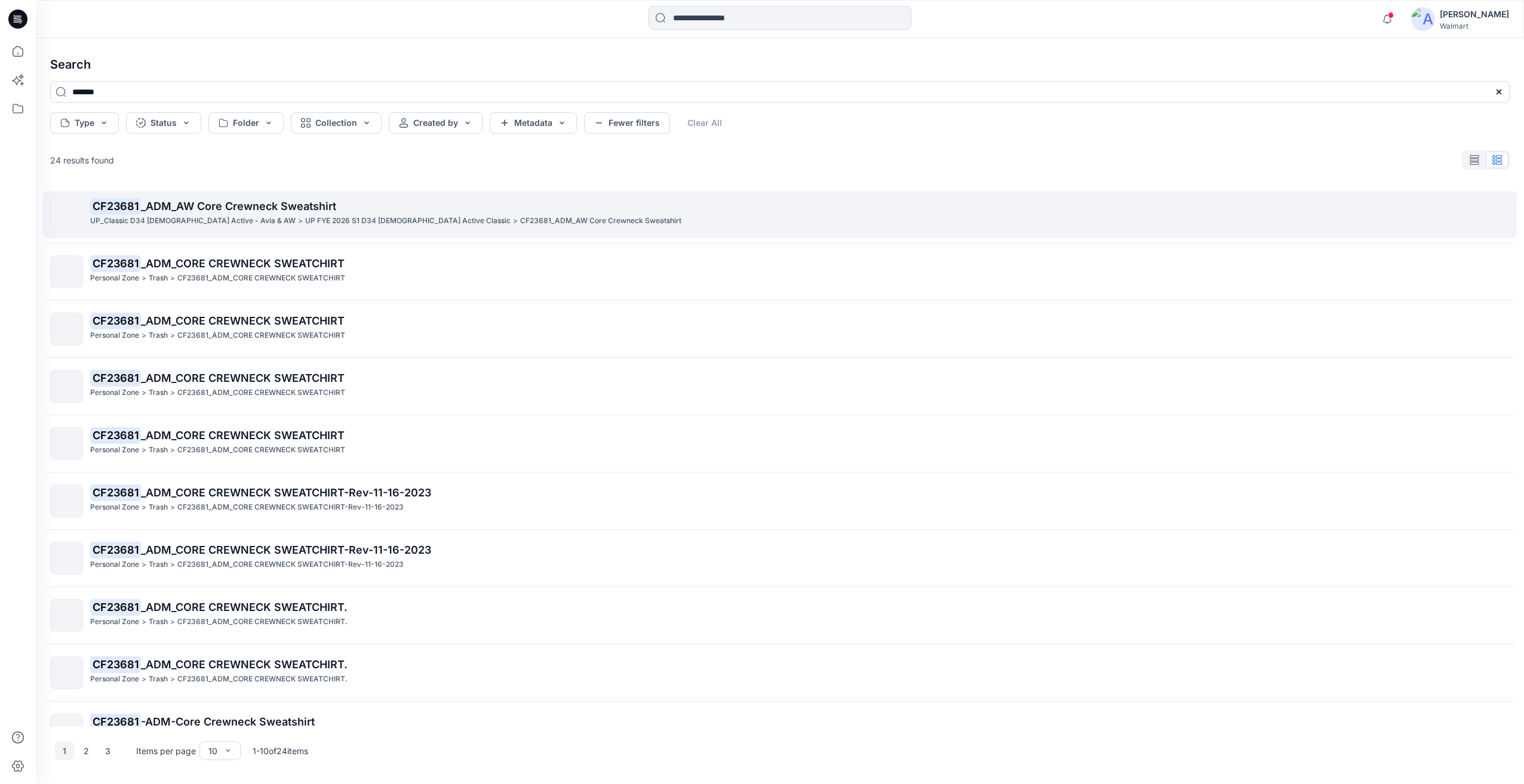
click at [221, 230] on div "CF23681 _ADM_AW Core Crewneck Sweatshirt UP_Classic D34 Ladies Active - Avia & …" at bounding box center [799, 215] width 1419 height 33
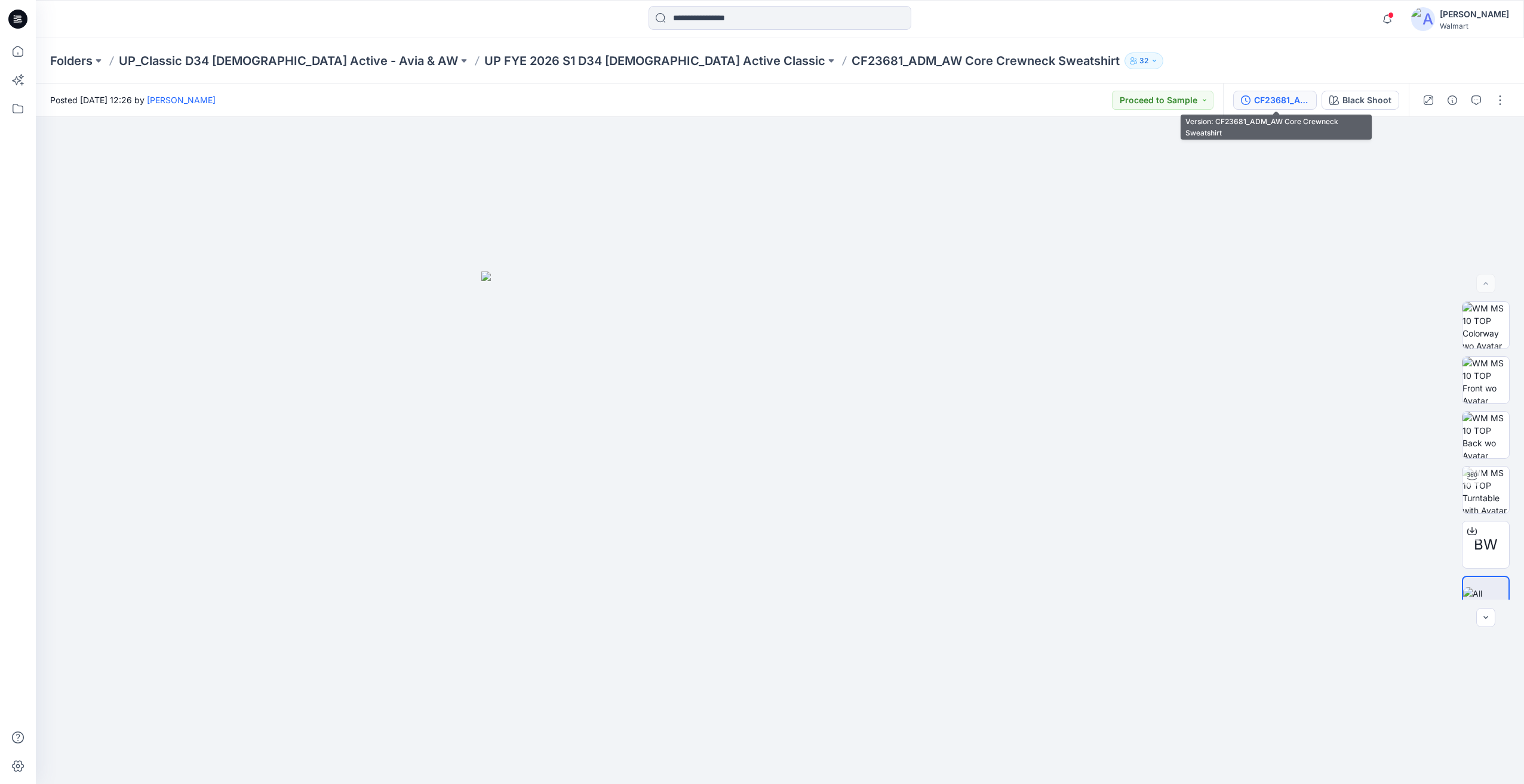
click at [1296, 105] on div "CF23681_ADM_AW Core Crewneck Sweatshirt" at bounding box center [1281, 100] width 55 height 13
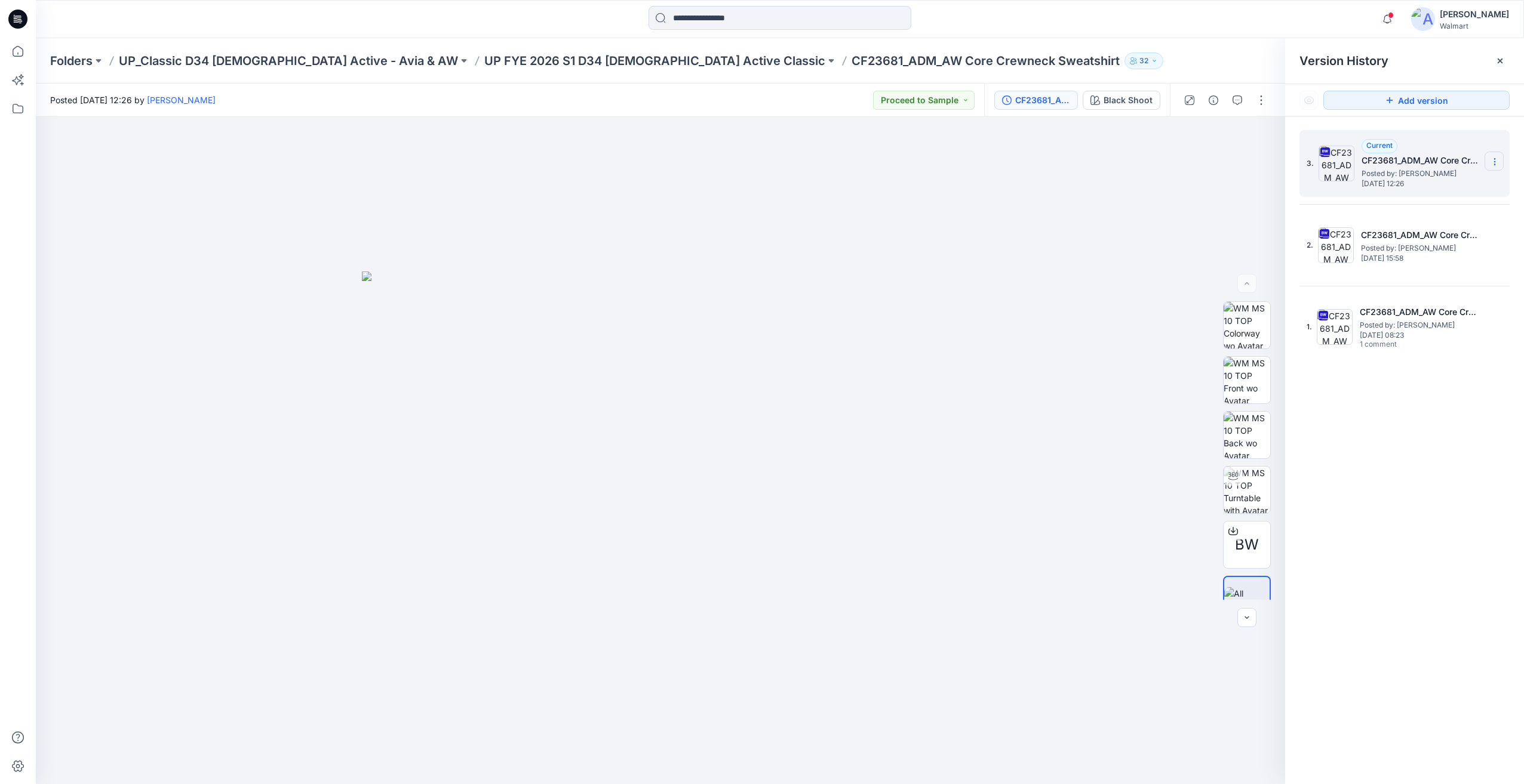
click at [1493, 161] on icon at bounding box center [1495, 161] width 10 height 10
click at [1422, 189] on span "Download Source BW File" at bounding box center [1434, 185] width 100 height 14
